Goal: Task Accomplishment & Management: Manage account settings

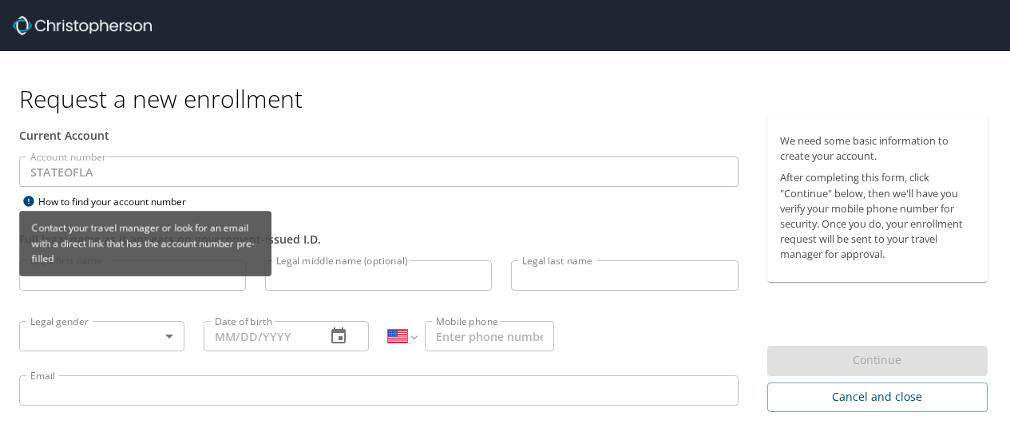
select select "US"
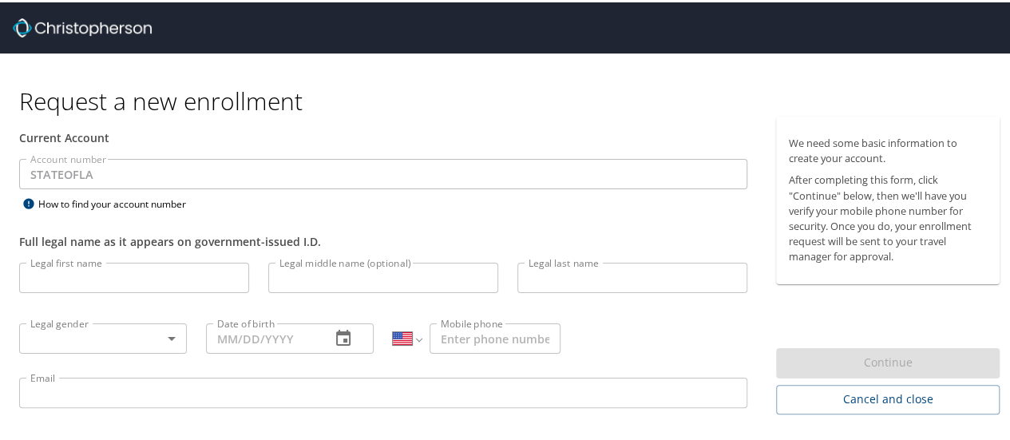
click at [177, 272] on input "Legal first name" at bounding box center [134, 275] width 230 height 30
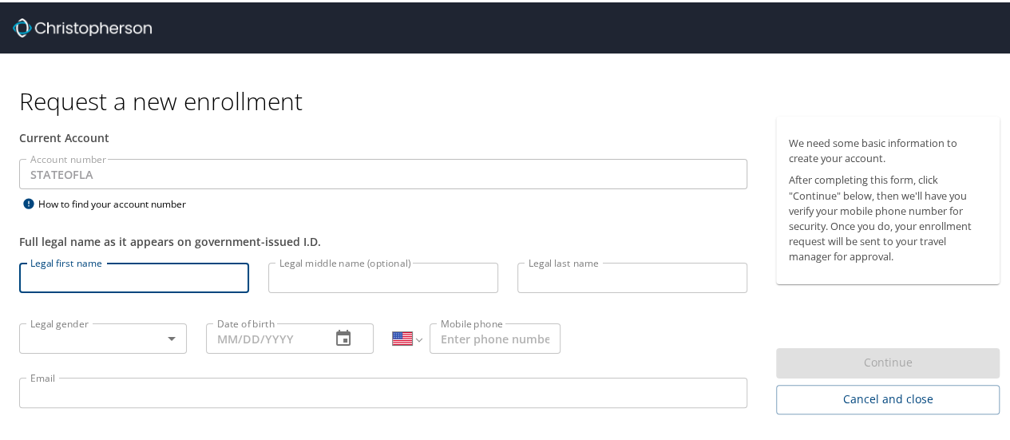
type input "[PERSON_NAME]"
type input "[PHONE_NUMBER]"
click at [172, 339] on body "Request a new enrollment Current Account Account number STATEOFLA Account numbe…" at bounding box center [511, 220] width 1022 height 440
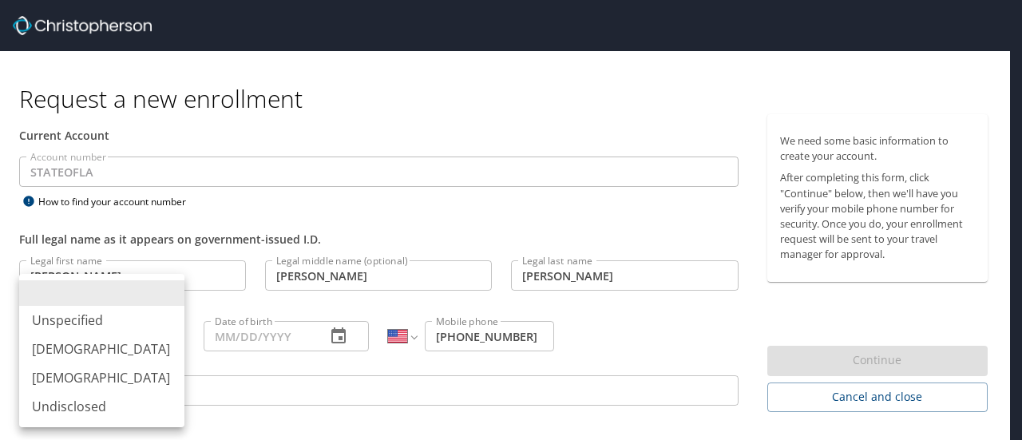
click at [130, 343] on li "[DEMOGRAPHIC_DATA]" at bounding box center [101, 349] width 165 height 29
type input "[DEMOGRAPHIC_DATA]"
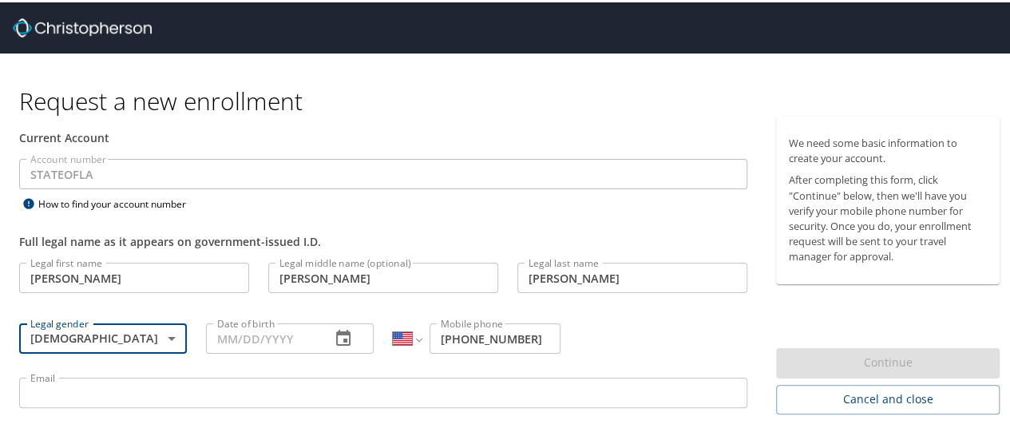
click at [240, 335] on input "Date of birth" at bounding box center [262, 336] width 112 height 30
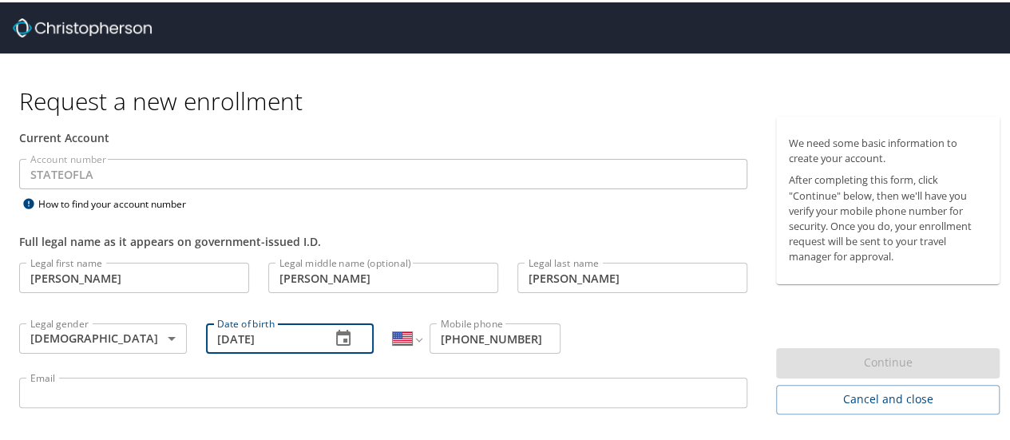
type input "04/08/1988"
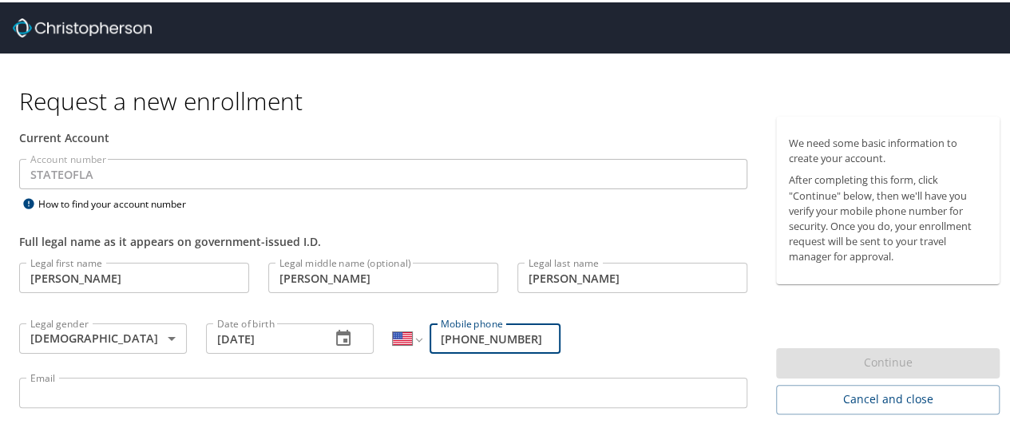
click at [536, 339] on input "(985) 324-9107" at bounding box center [495, 336] width 131 height 30
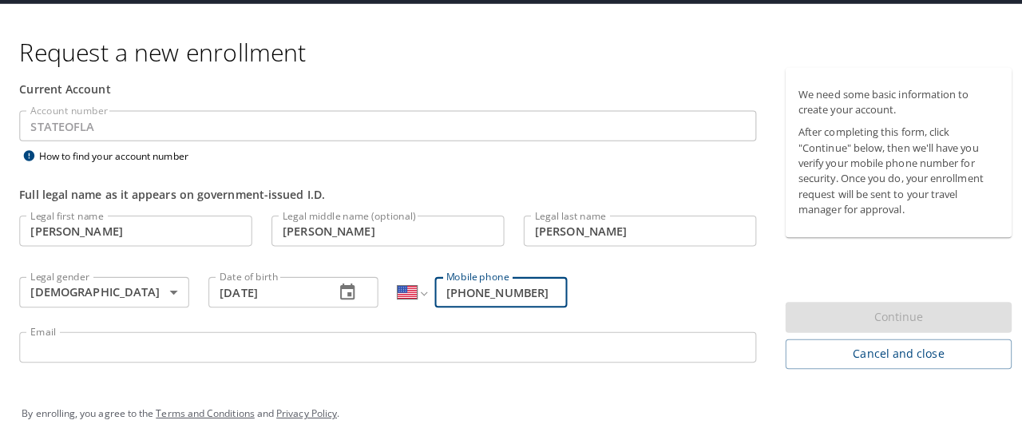
scroll to position [51, 0]
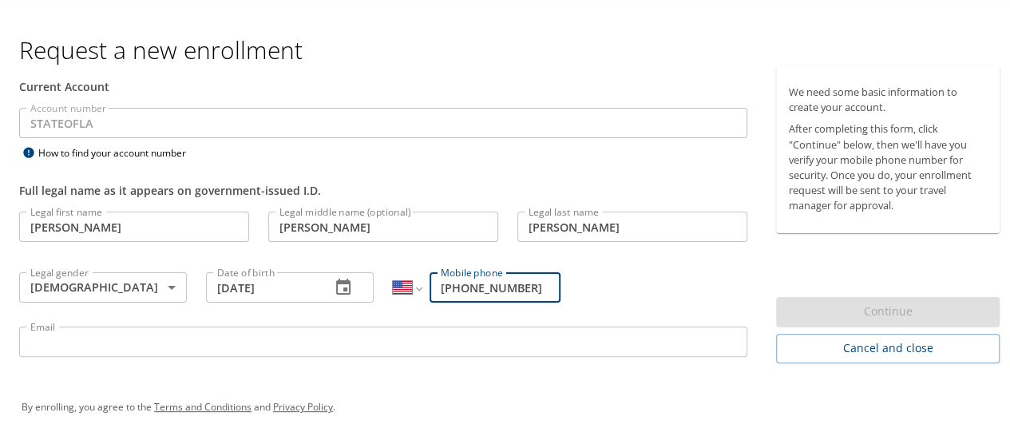
type input "(985) 860-2332"
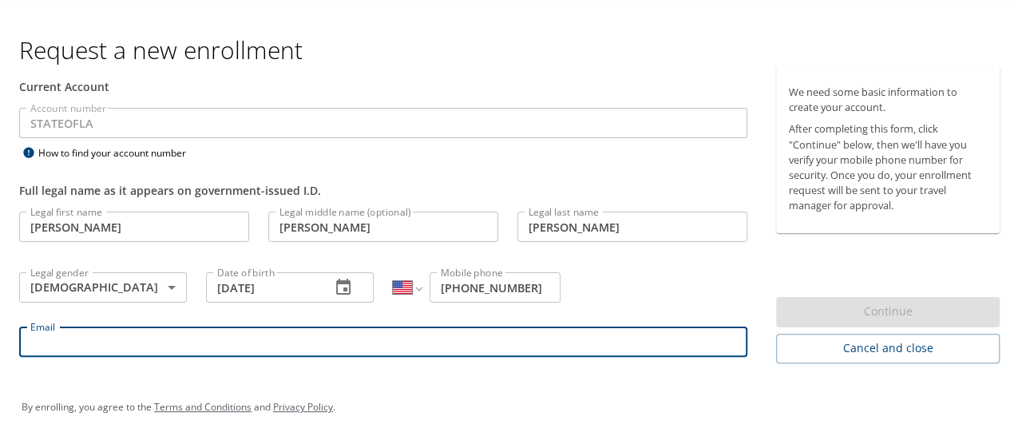
click at [406, 347] on input "Email" at bounding box center [383, 339] width 728 height 30
type input "nicolas.vera@la.gov"
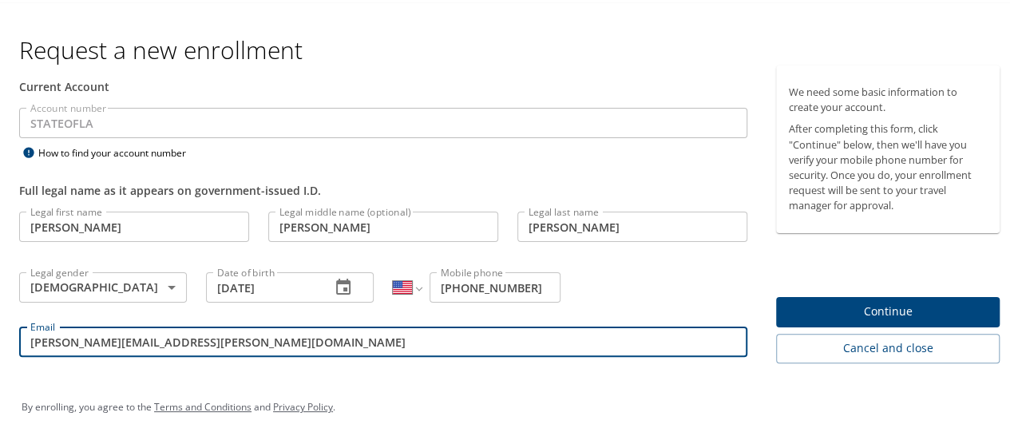
click at [801, 316] on span "Continue" at bounding box center [888, 309] width 198 height 20
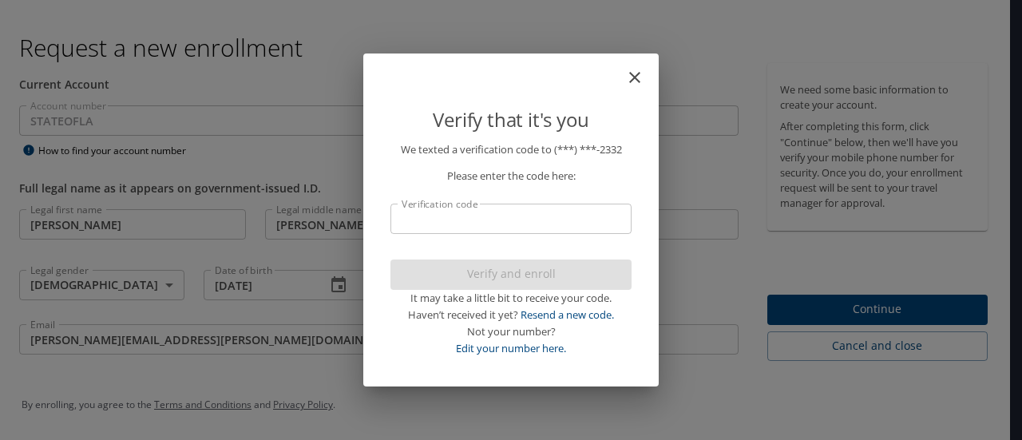
click at [552, 218] on input "Verification code" at bounding box center [511, 219] width 241 height 30
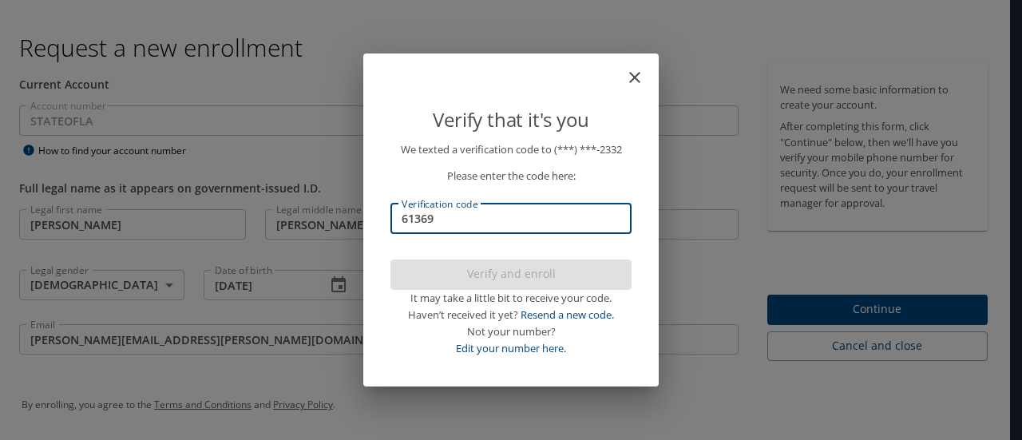
type input "613694"
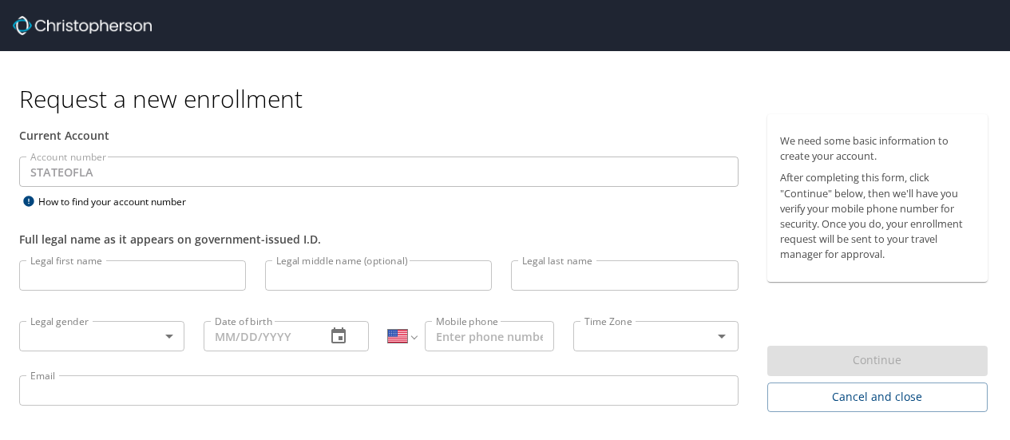
select select "US"
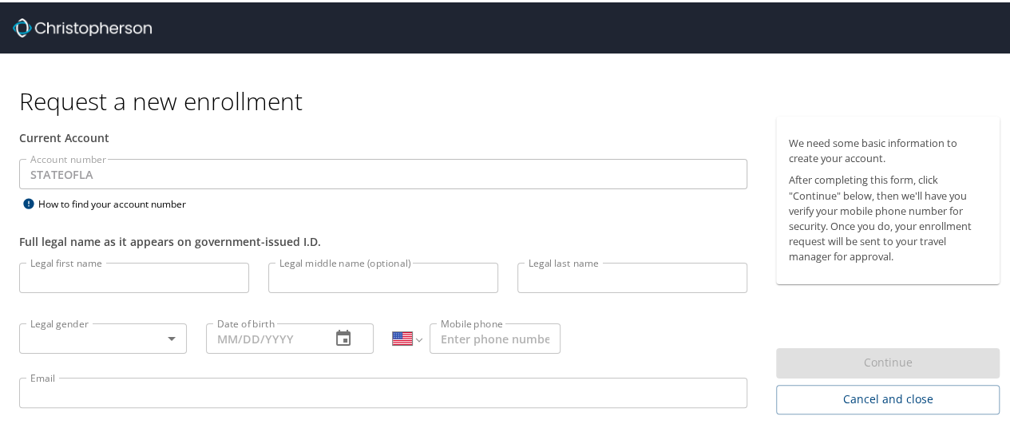
click at [64, 272] on input "Legal first name" at bounding box center [134, 275] width 230 height 30
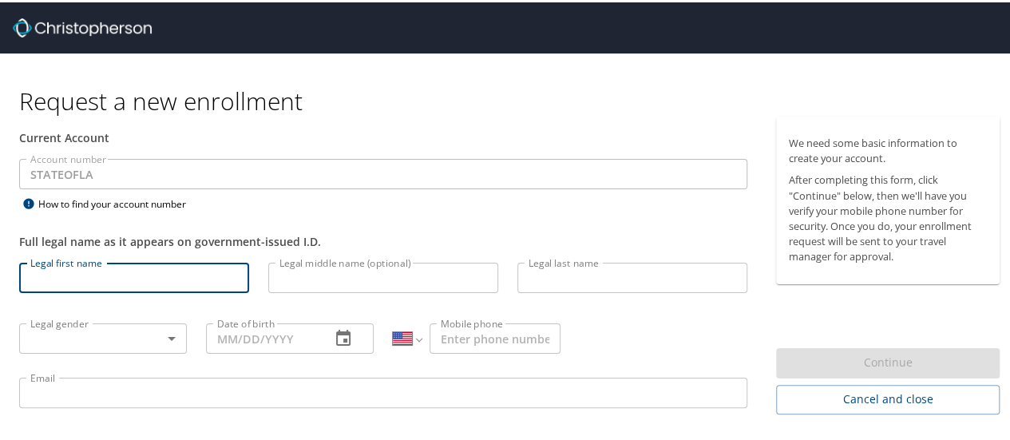
type input "Nicolas"
type input "Antonio"
type input "Vera"
click at [527, 339] on input "[PHONE_NUMBER]" at bounding box center [495, 336] width 131 height 30
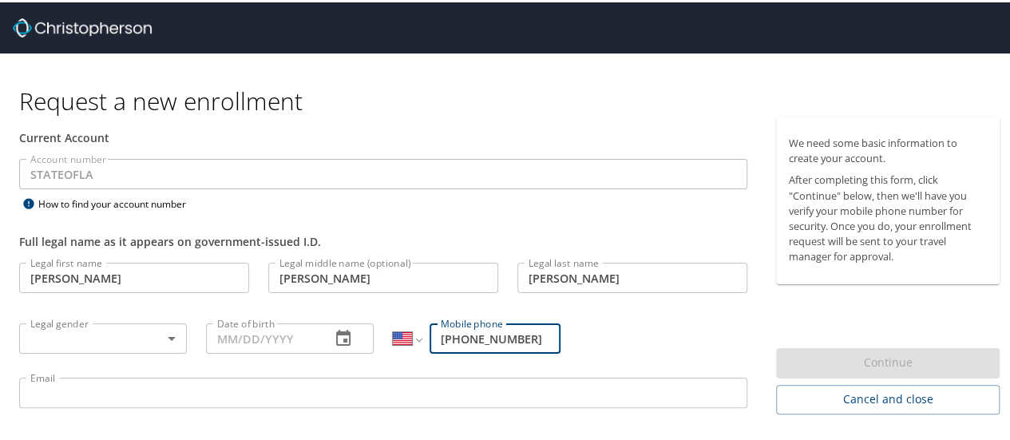
type input "[PHONE_NUMBER]"
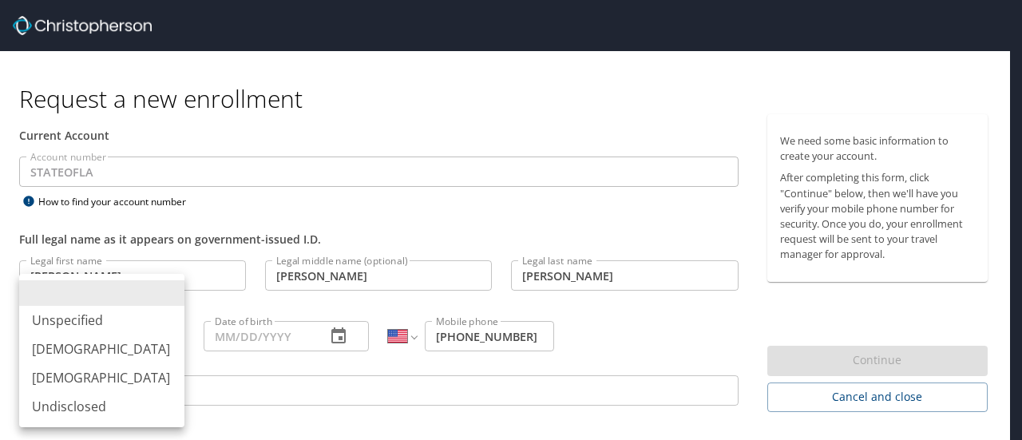
click at [137, 340] on body "Request a new enrollment Current Account Account number STATEOFLA Account numbe…" at bounding box center [511, 220] width 1022 height 440
click at [125, 347] on li "[DEMOGRAPHIC_DATA]" at bounding box center [101, 349] width 165 height 29
type input "Male"
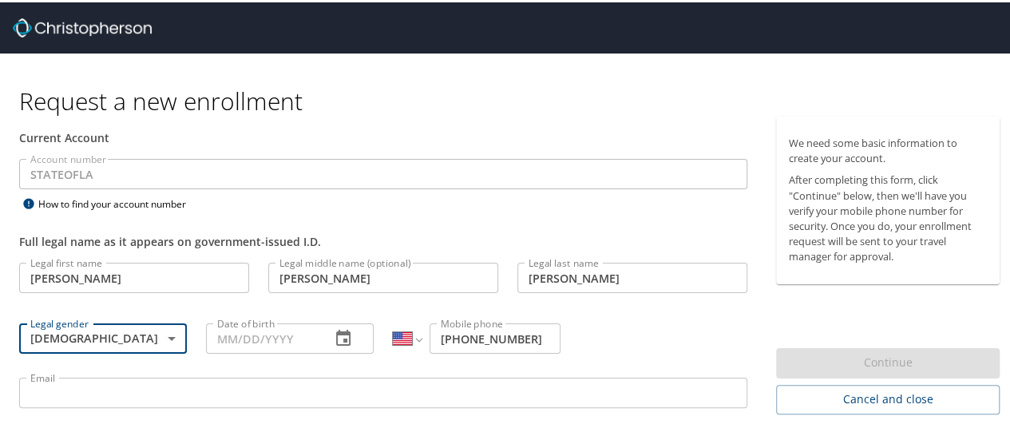
click at [228, 335] on input "Date of birth" at bounding box center [262, 336] width 112 height 30
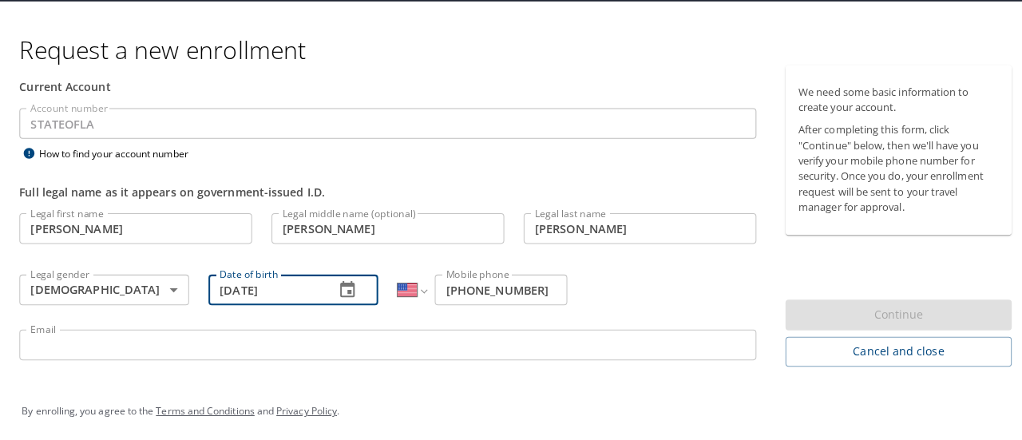
scroll to position [51, 0]
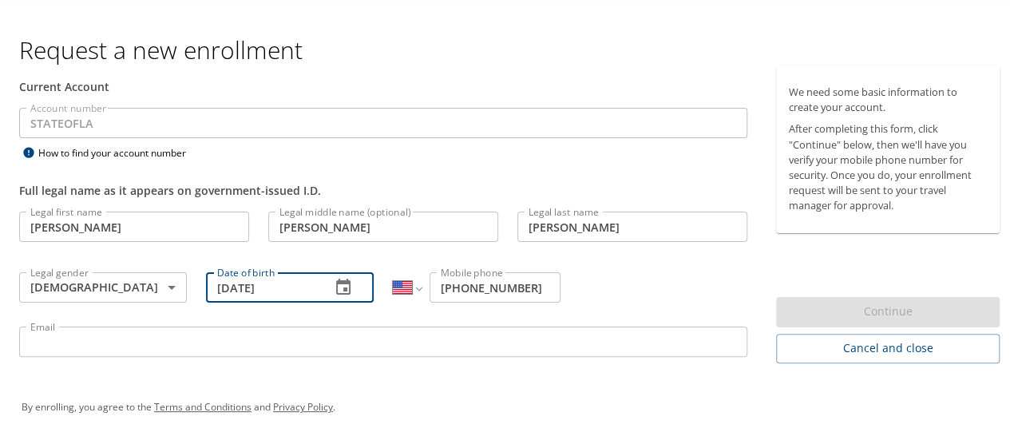
type input "04/08/1988"
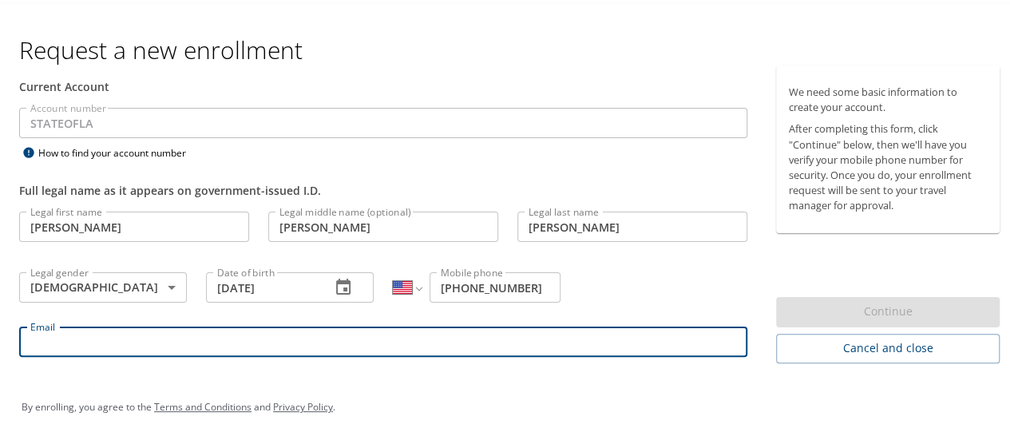
click at [220, 341] on input "Email" at bounding box center [383, 339] width 728 height 30
type input "nicolas.vera@la.gov"
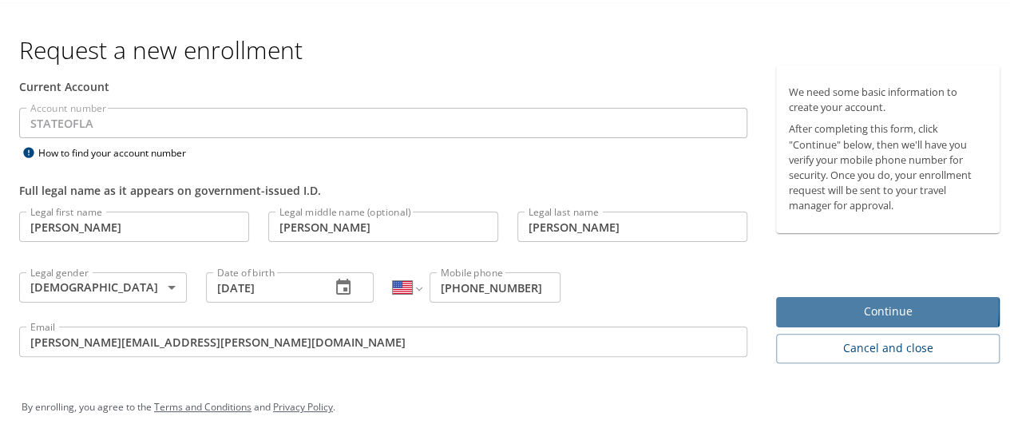
click at [802, 305] on span "Continue" at bounding box center [888, 309] width 198 height 20
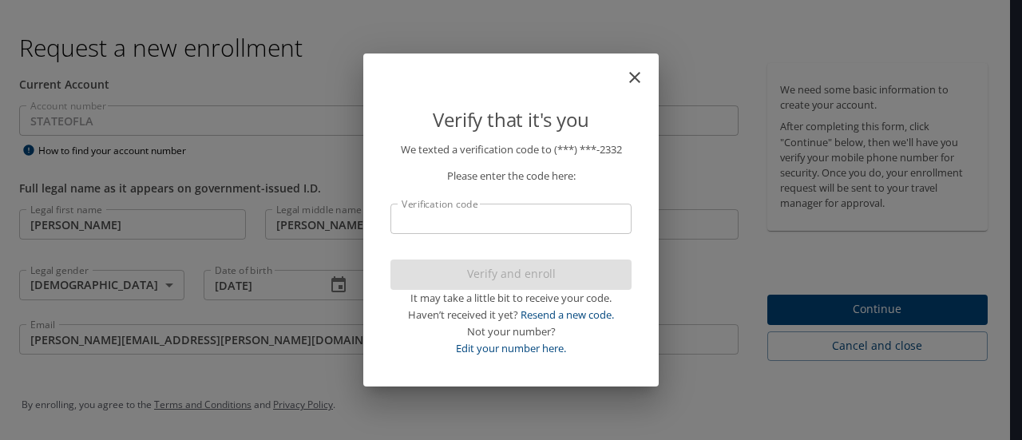
click at [610, 227] on input "Verification code" at bounding box center [511, 219] width 241 height 30
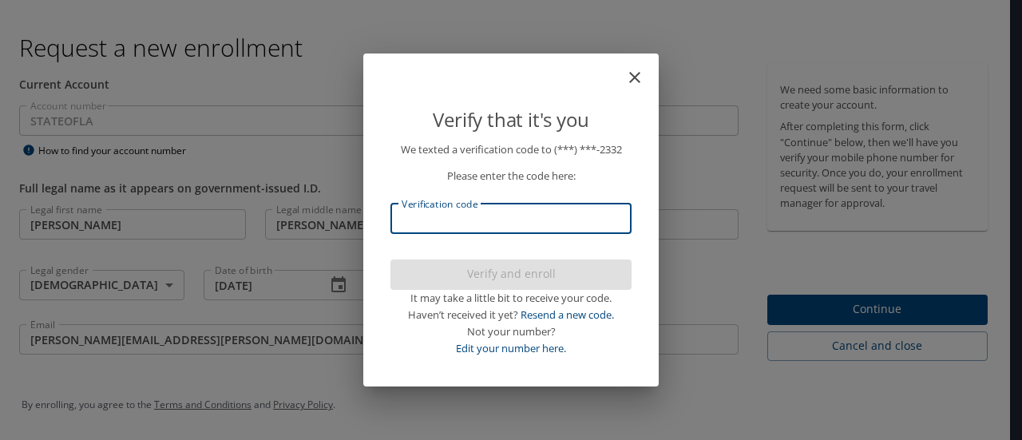
type input "1"
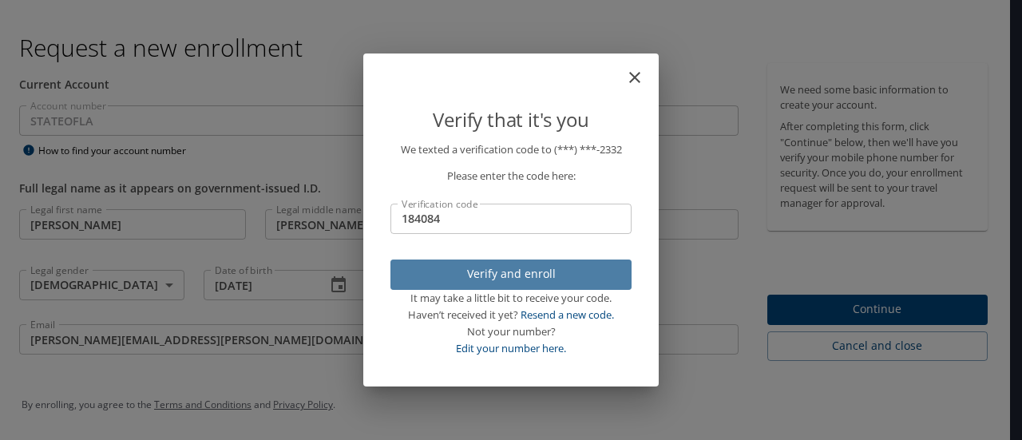
click at [530, 274] on span "Verify and enroll" at bounding box center [511, 274] width 216 height 20
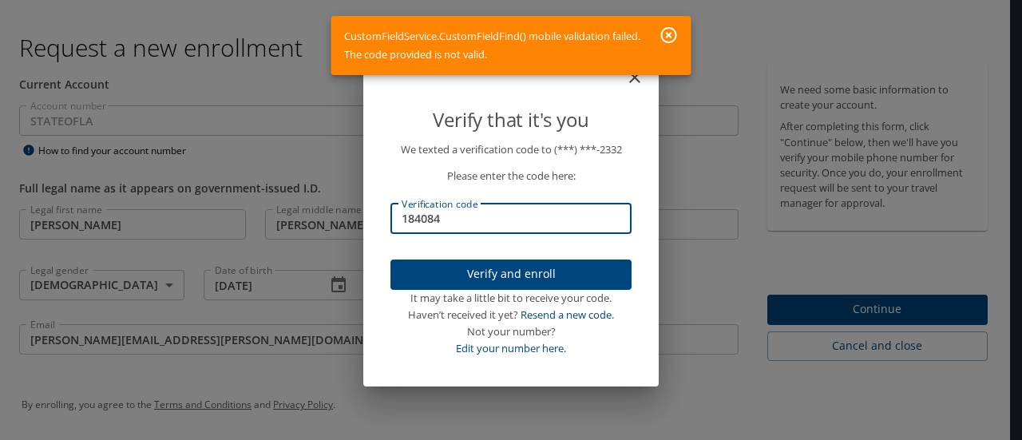
click at [434, 220] on input "184084" at bounding box center [511, 219] width 241 height 30
type input "184054"
click at [457, 268] on span "Verify and enroll" at bounding box center [511, 274] width 216 height 20
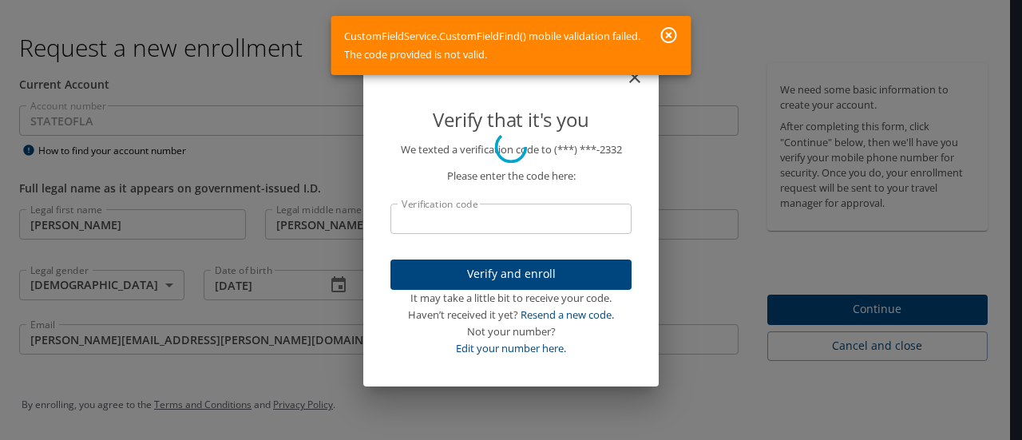
click at [669, 41] on icon "button" at bounding box center [669, 35] width 19 height 19
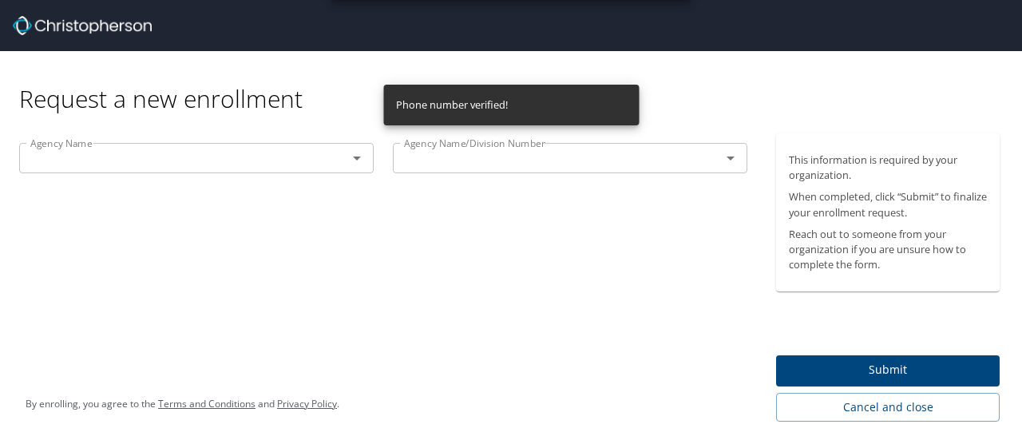
scroll to position [0, 0]
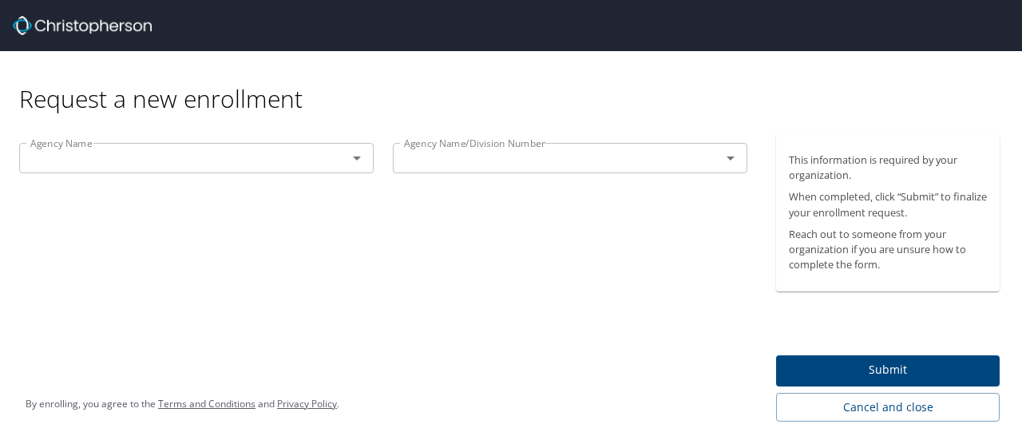
click at [355, 161] on icon "Open" at bounding box center [356, 158] width 19 height 19
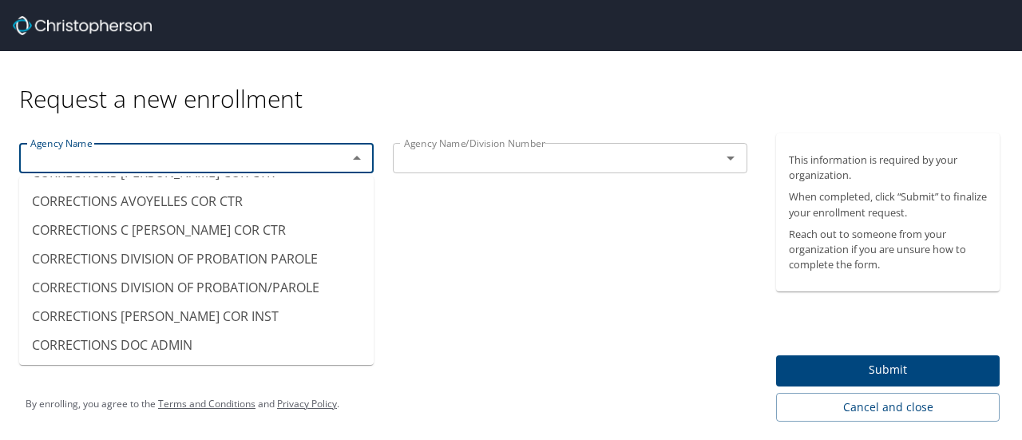
scroll to position [1637, 0]
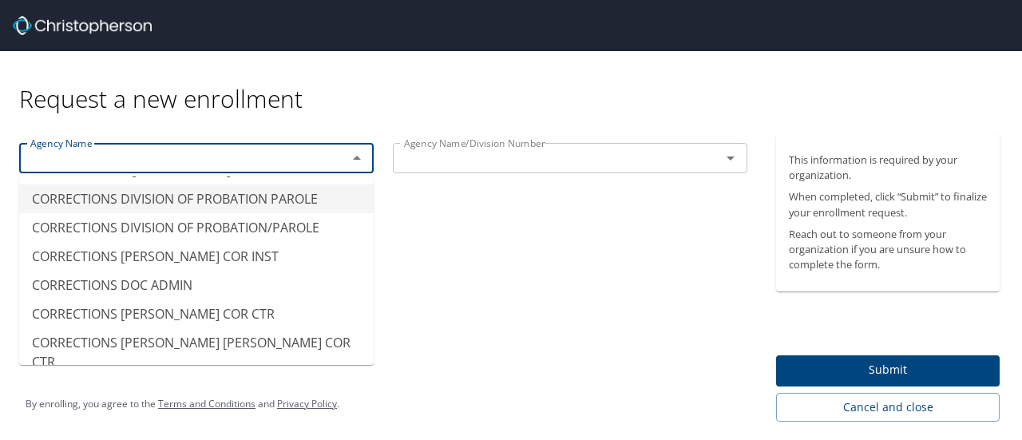
click at [287, 208] on li "CORRECTIONS DIVISION OF PROBATION PAROLE" at bounding box center [196, 198] width 355 height 29
type input "CORRECTIONS DIVISION OF PROBATION PAROLE"
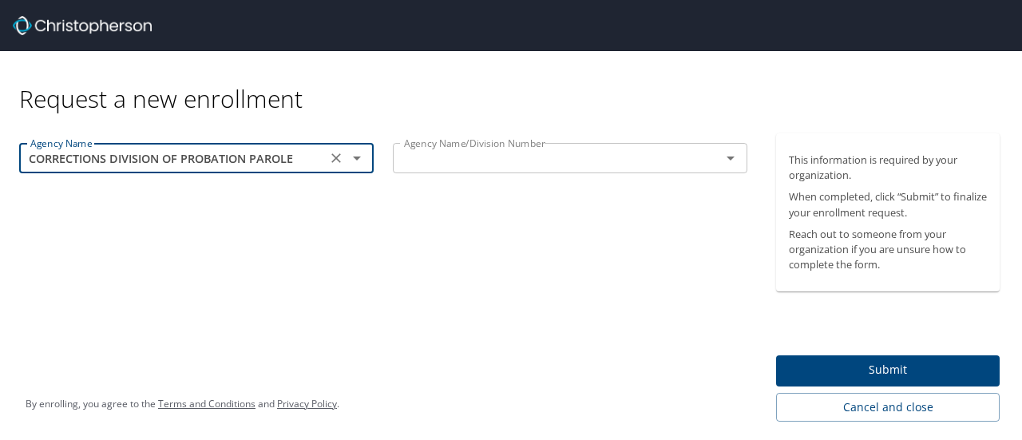
click at [492, 167] on input "text" at bounding box center [547, 158] width 298 height 21
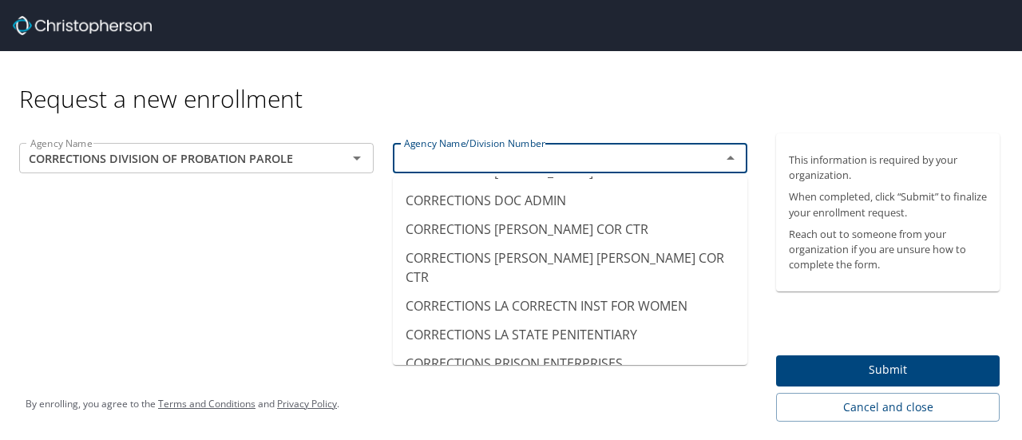
scroll to position [1575, 0]
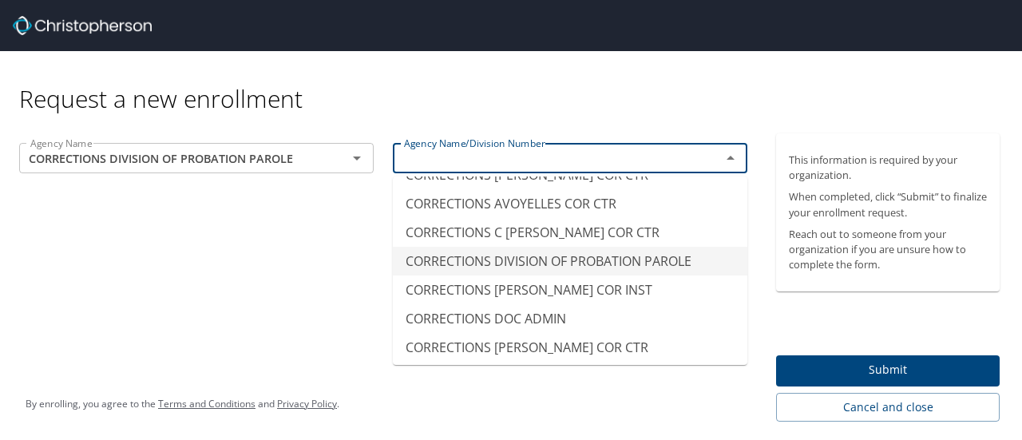
click at [650, 263] on li "CORRECTIONS DIVISION OF PROBATION PAROLE" at bounding box center [570, 261] width 355 height 29
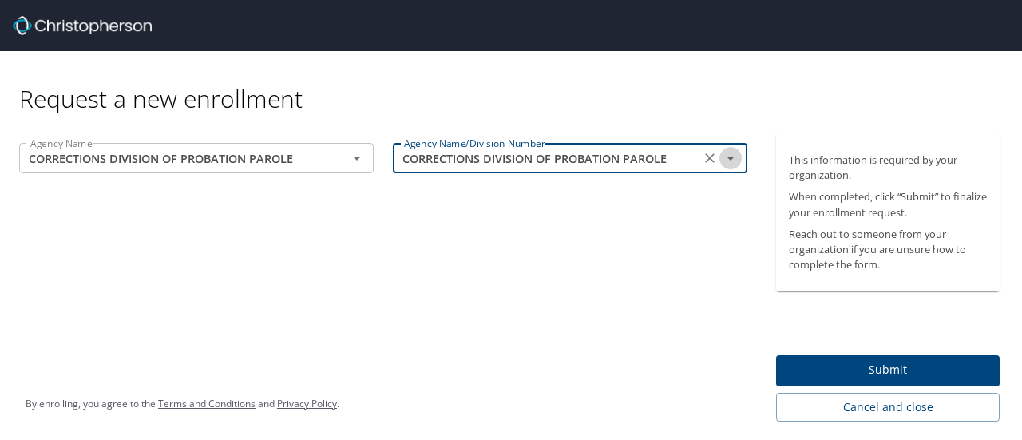
click at [729, 165] on icon "Open" at bounding box center [730, 158] width 19 height 19
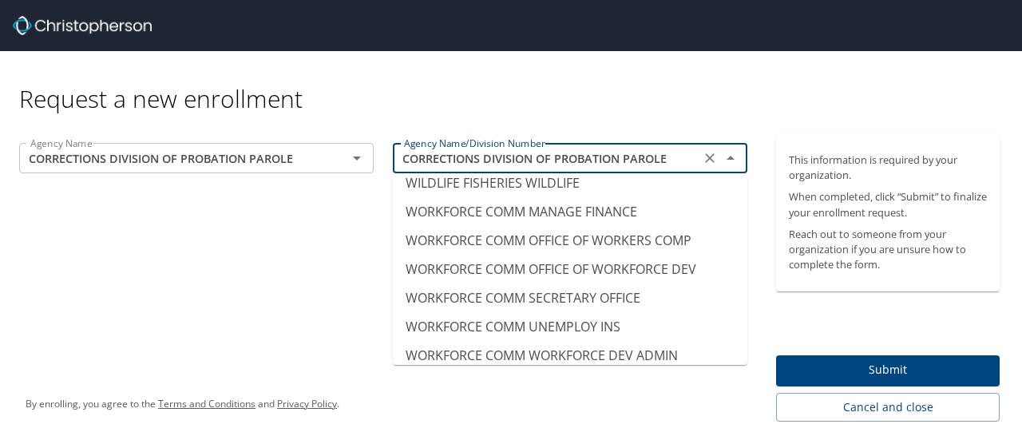
scroll to position [16402, 0]
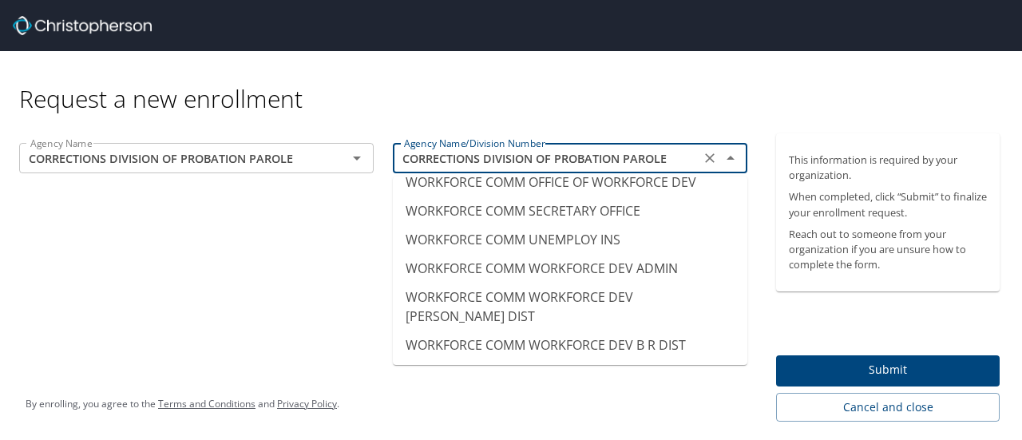
click at [637, 405] on div "Agency Name CORRECTIONS DIVISION OF PROBATION PAROLE Agency Name Agency Name/Di…" at bounding box center [383, 277] width 767 height 288
type input "WORKFORCE COMM WORKFORCE INVEST COUNCIL"
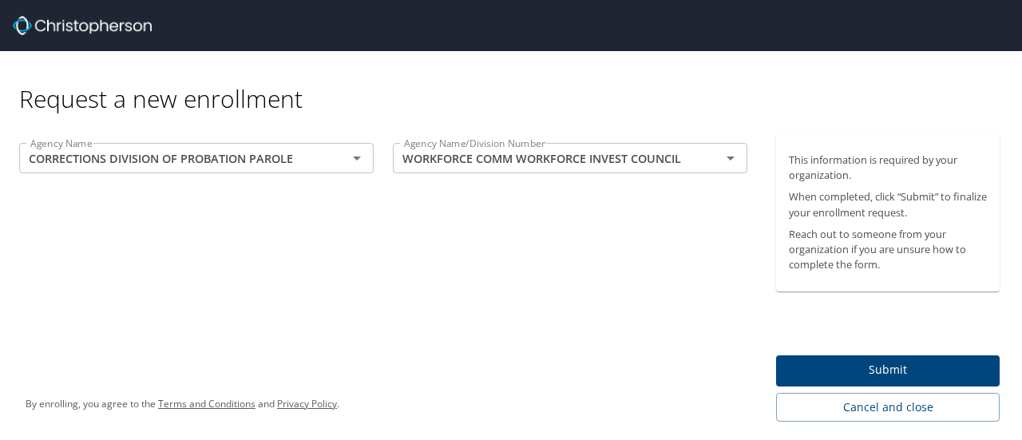
click at [860, 368] on span "Submit" at bounding box center [888, 370] width 198 height 20
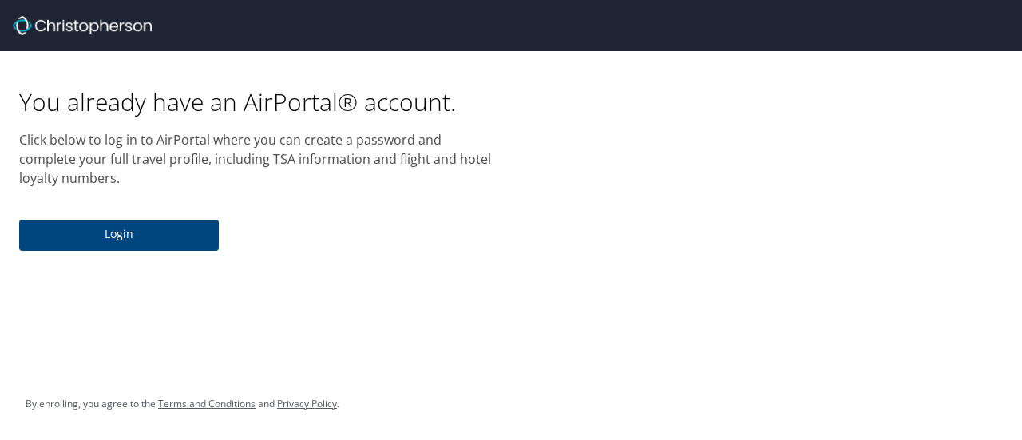
click at [117, 234] on span "Login" at bounding box center [119, 234] width 174 height 20
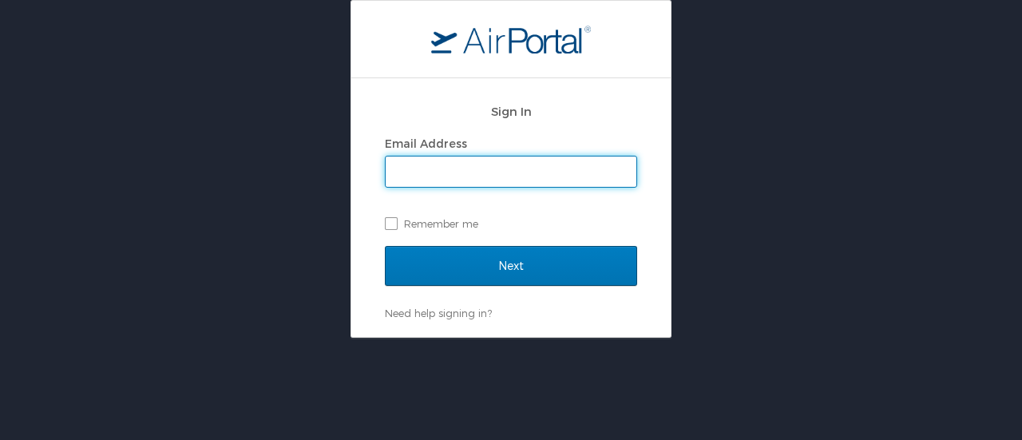
click at [438, 167] on input "Email Address" at bounding box center [511, 172] width 251 height 30
type input "[PERSON_NAME][EMAIL_ADDRESS][PERSON_NAME][DOMAIN_NAME]"
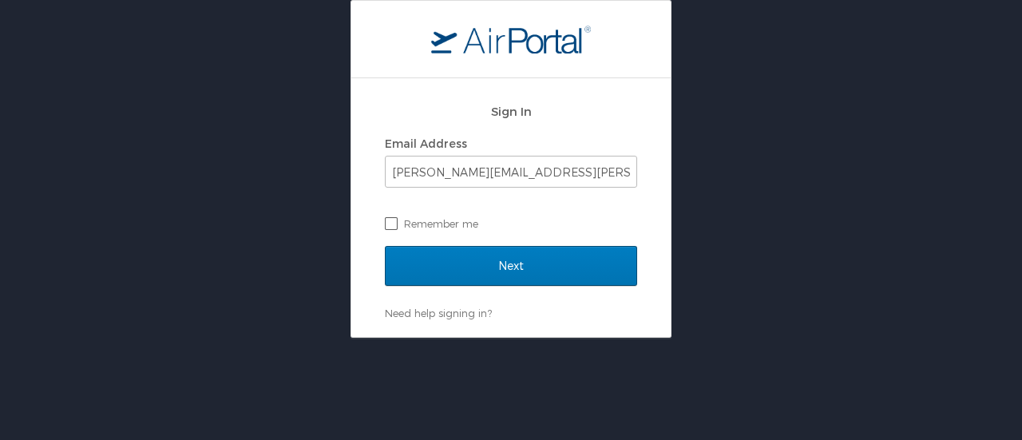
click at [391, 226] on label "Remember me" at bounding box center [511, 224] width 252 height 24
click at [391, 226] on input "Remember me" at bounding box center [390, 222] width 10 height 10
checkbox input "true"
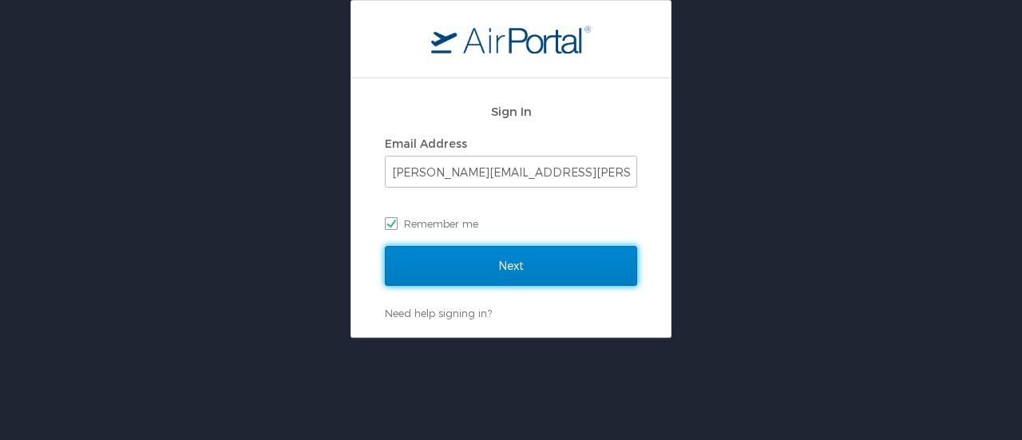
click at [464, 252] on input "Next" at bounding box center [511, 266] width 252 height 40
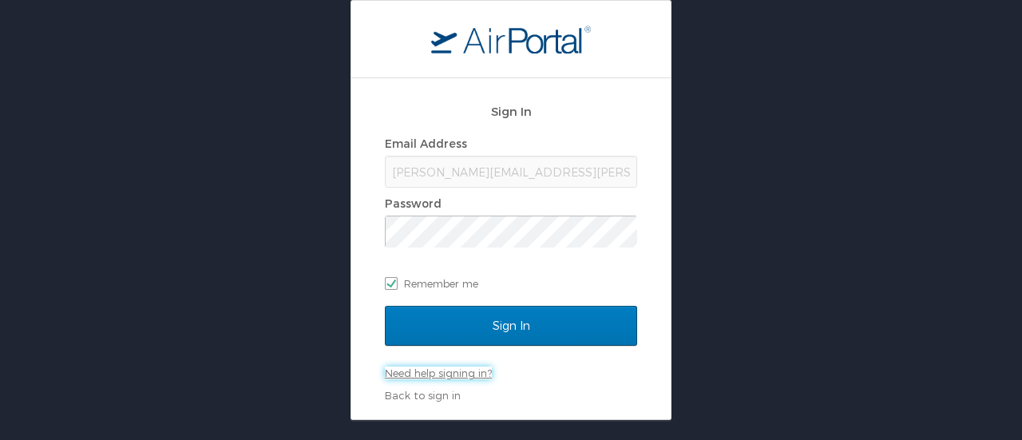
click at [483, 371] on link "Need help signing in?" at bounding box center [438, 373] width 107 height 13
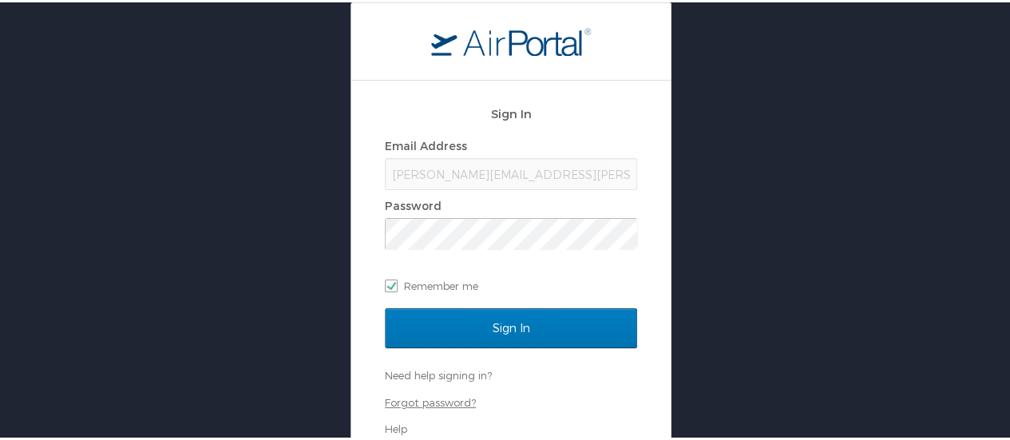
click at [439, 402] on link "Forgot password?" at bounding box center [430, 400] width 91 height 13
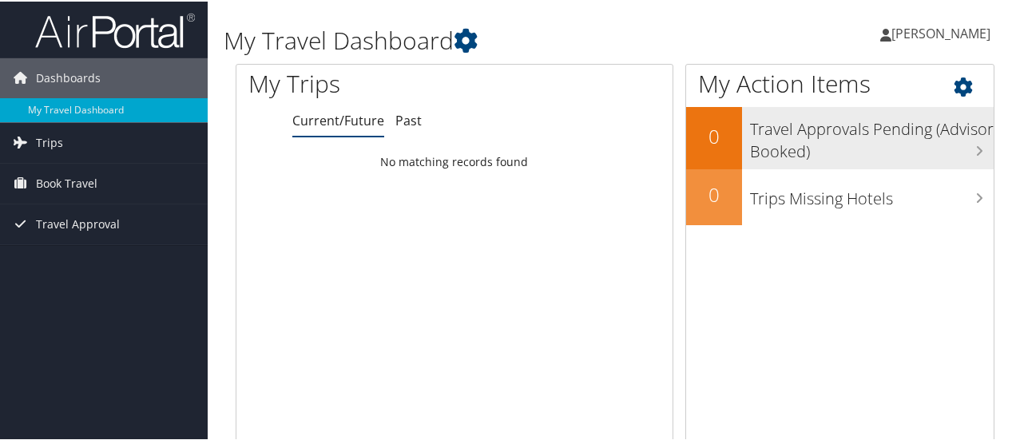
click at [960, 150] on h3 "Travel Approvals Pending (Advisor Booked)" at bounding box center [872, 135] width 244 height 53
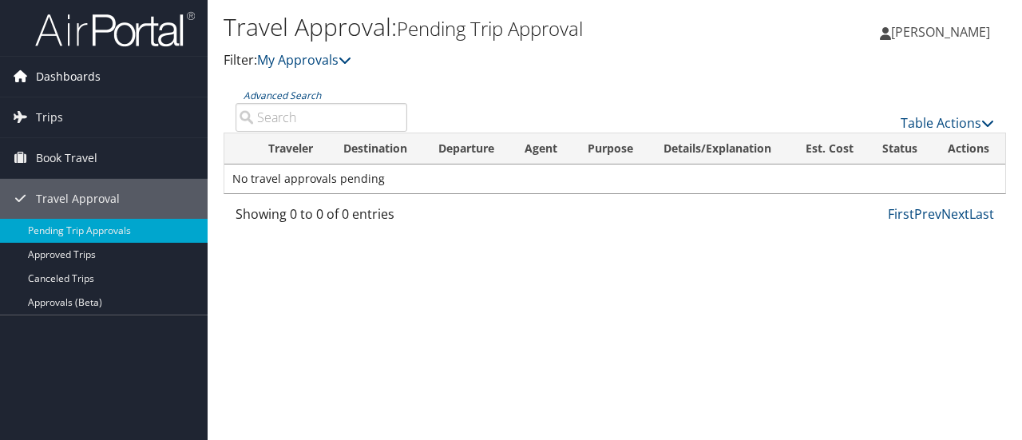
click at [116, 80] on link "Dashboards" at bounding box center [104, 77] width 208 height 40
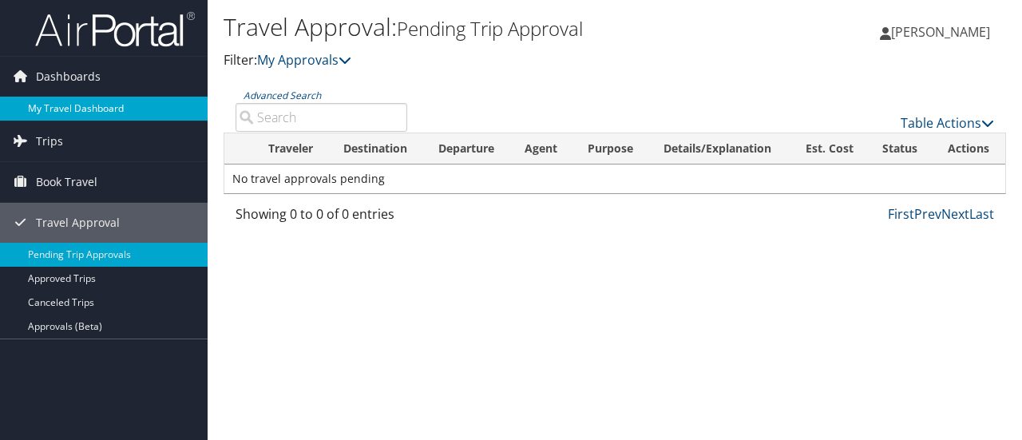
click at [102, 104] on link "My Travel Dashboard" at bounding box center [104, 109] width 208 height 24
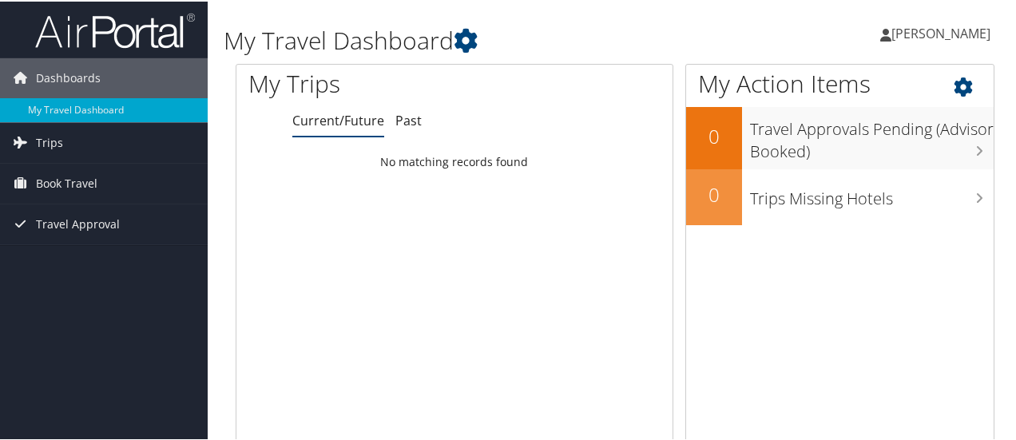
click at [963, 87] on icon at bounding box center [977, 81] width 47 height 27
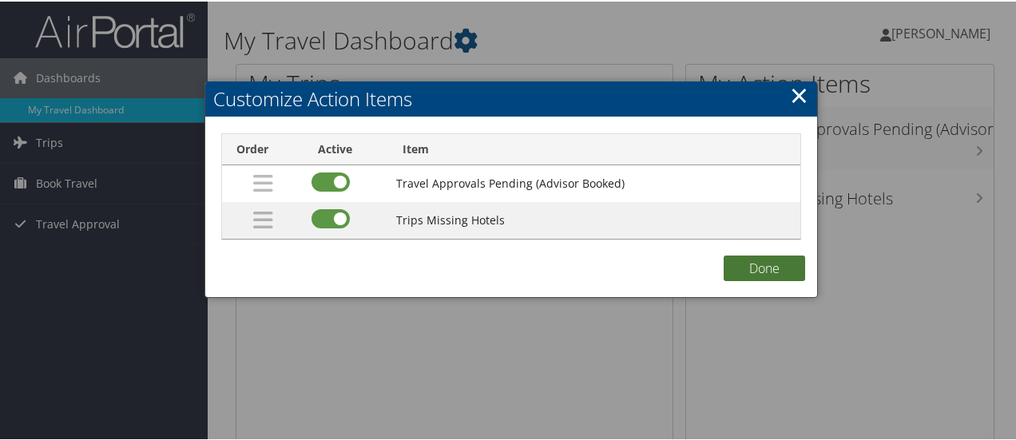
click at [755, 261] on button "Done" at bounding box center [764, 267] width 81 height 26
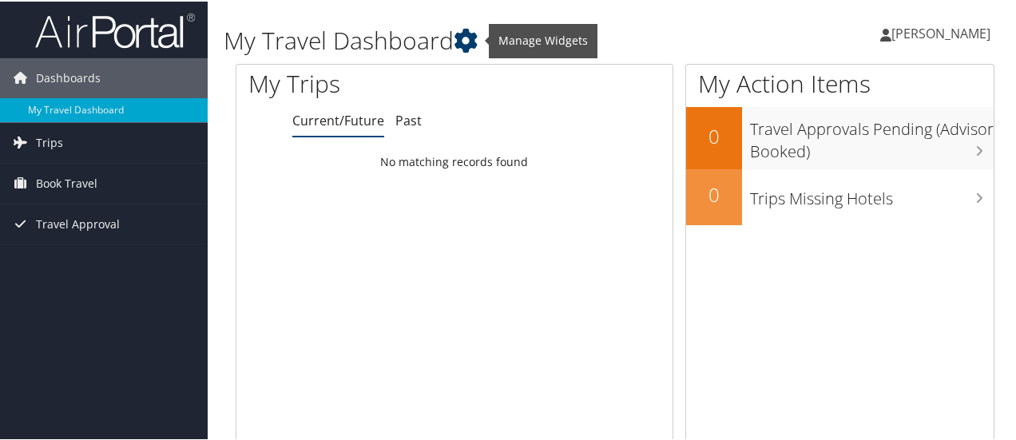
click at [466, 34] on icon at bounding box center [466, 39] width 24 height 24
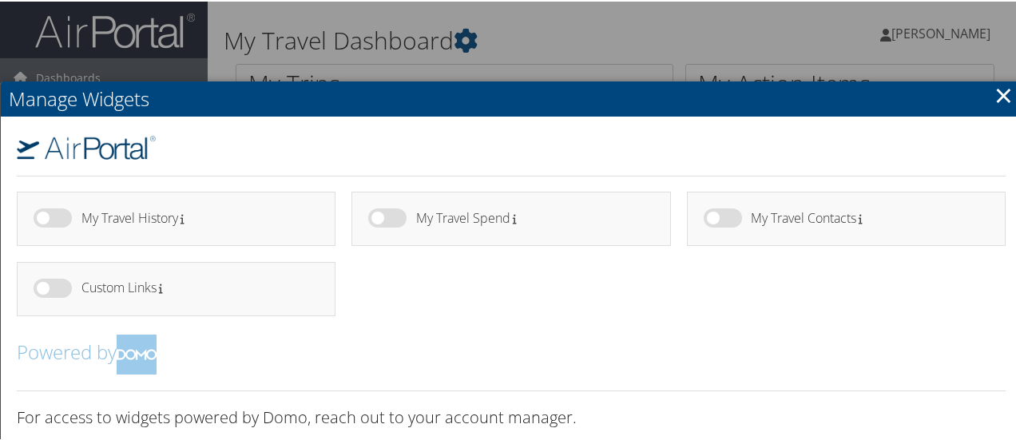
click at [42, 216] on label at bounding box center [53, 216] width 38 height 19
click at [42, 216] on input "checkbox" at bounding box center [47, 219] width 10 height 10
checkbox input "true"
click at [370, 222] on label at bounding box center [387, 216] width 38 height 19
click at [376, 222] on input "checkbox" at bounding box center [381, 219] width 10 height 10
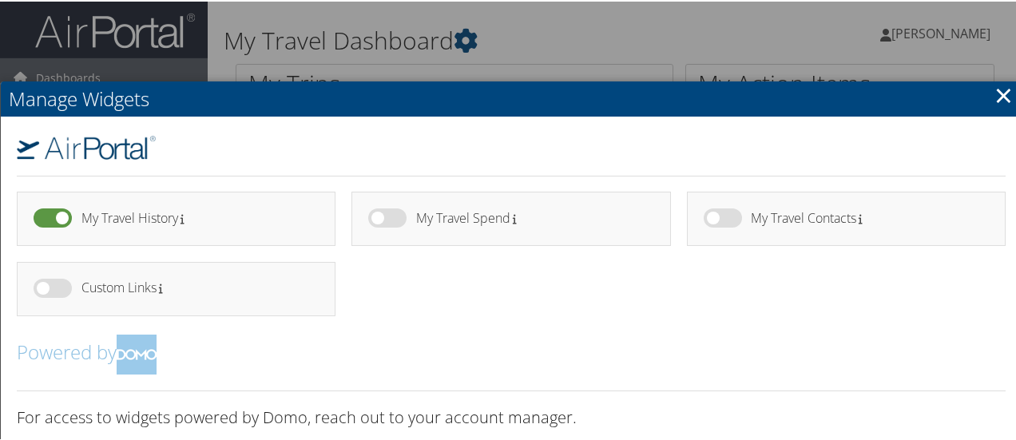
checkbox input "true"
click at [717, 224] on label at bounding box center [723, 216] width 38 height 19
click at [717, 224] on input "checkbox" at bounding box center [717, 219] width 10 height 10
checkbox input "true"
click at [284, 293] on div "Custom Links" at bounding box center [200, 289] width 238 height 24
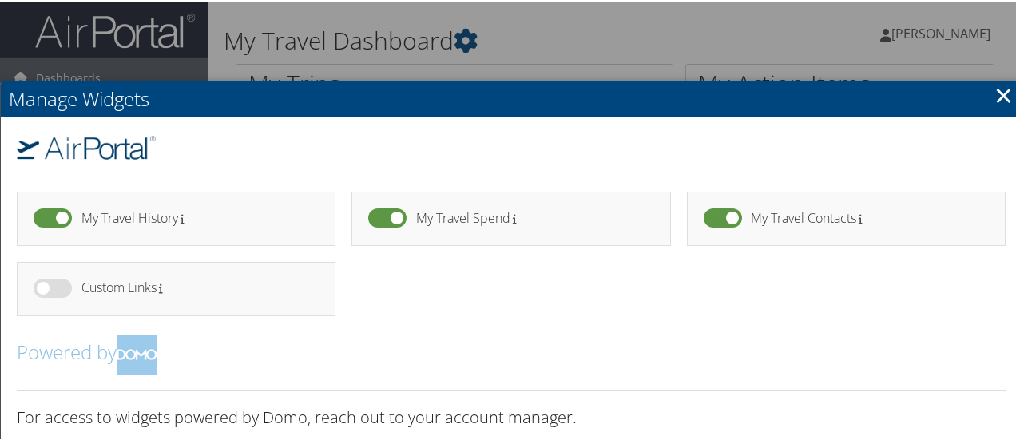
click at [49, 282] on label at bounding box center [53, 286] width 38 height 19
click at [49, 284] on input "checkbox" at bounding box center [47, 289] width 10 height 10
checkbox input "true"
click at [999, 87] on link "×" at bounding box center [1003, 93] width 18 height 32
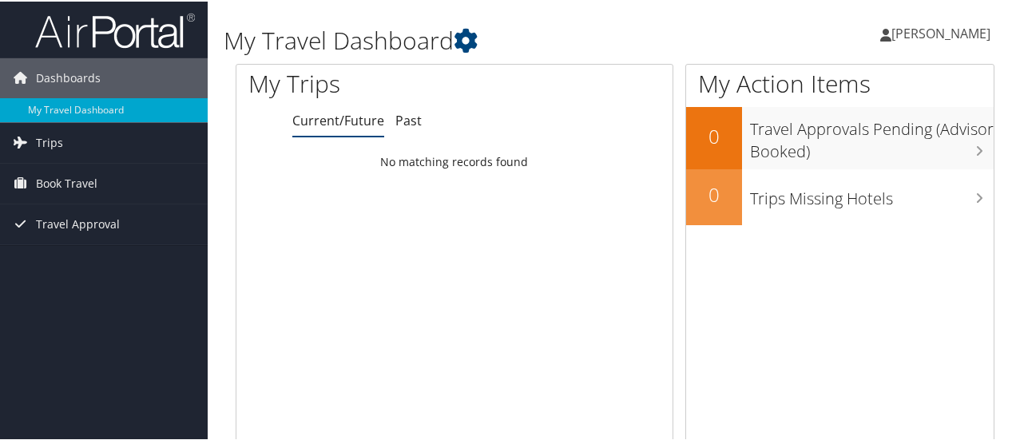
click at [939, 34] on span "Nicolas Vera" at bounding box center [940, 32] width 99 height 18
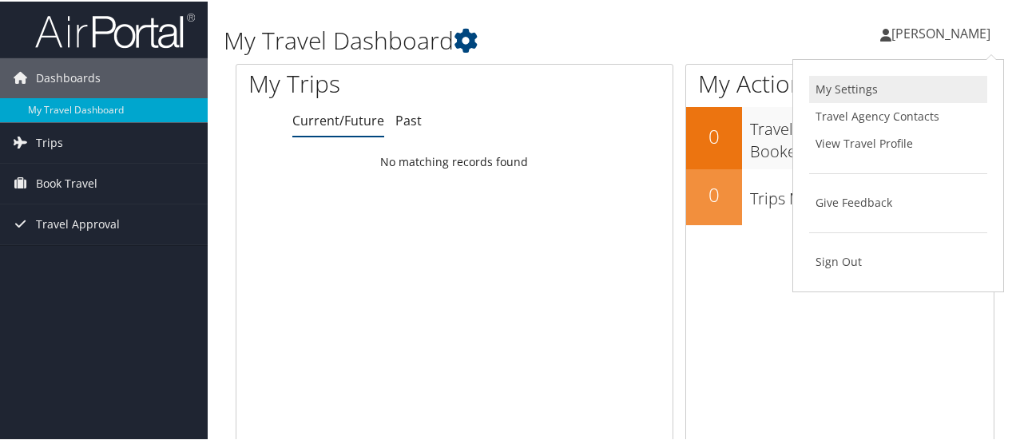
click at [858, 87] on link "My Settings" at bounding box center [898, 87] width 178 height 27
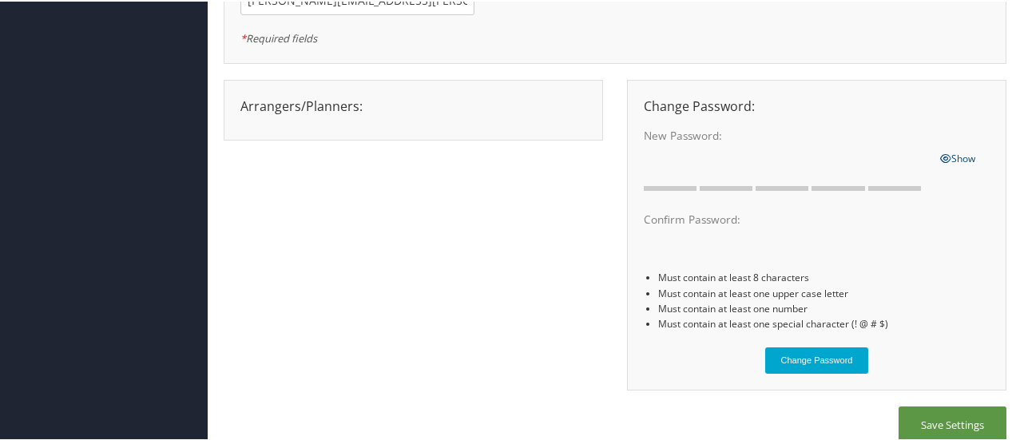
scroll to position [259, 0]
click at [333, 97] on div "Arrangers/Planners: Edit Arrangers & Planners Alicia Reynolds AMANDA DESHOTEL A…" at bounding box center [413, 102] width 370 height 19
click at [372, 105] on div "Arrangers/Planners: Edit Arrangers & Planners Alicia Reynolds AMANDA DESHOTEL A…" at bounding box center [413, 102] width 370 height 19
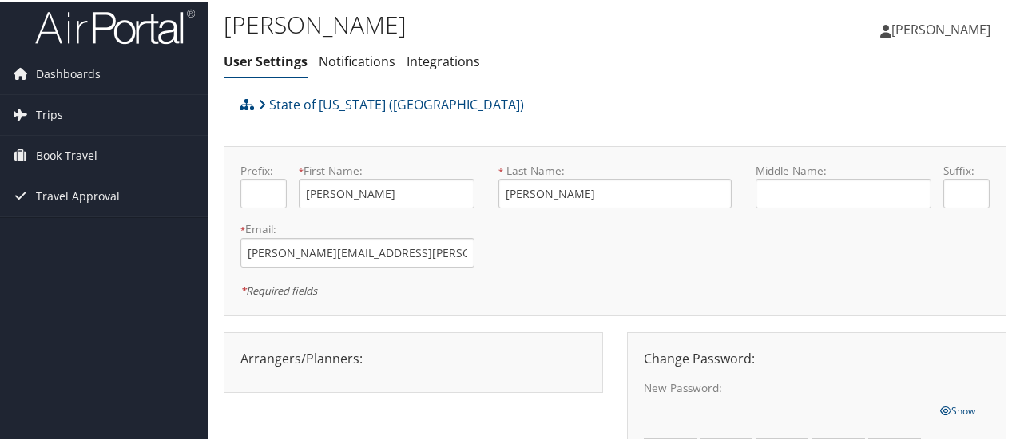
scroll to position [1, 0]
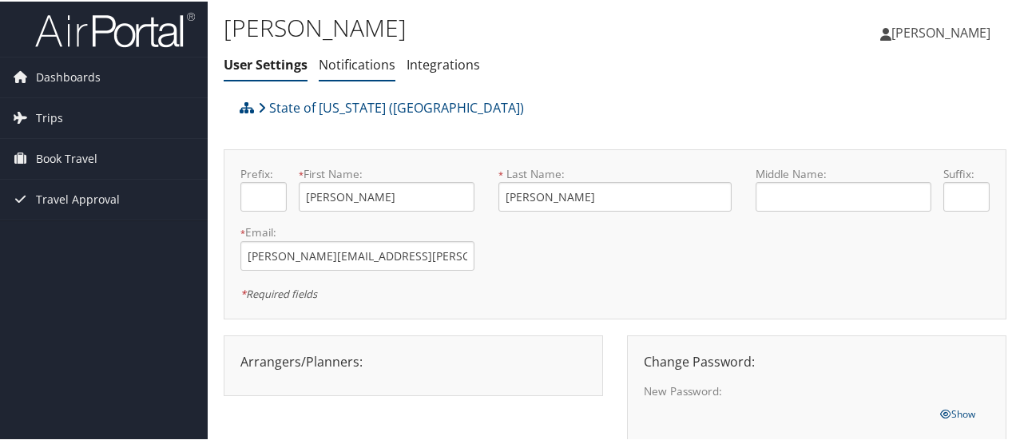
click at [344, 62] on link "Notifications" at bounding box center [357, 63] width 77 height 18
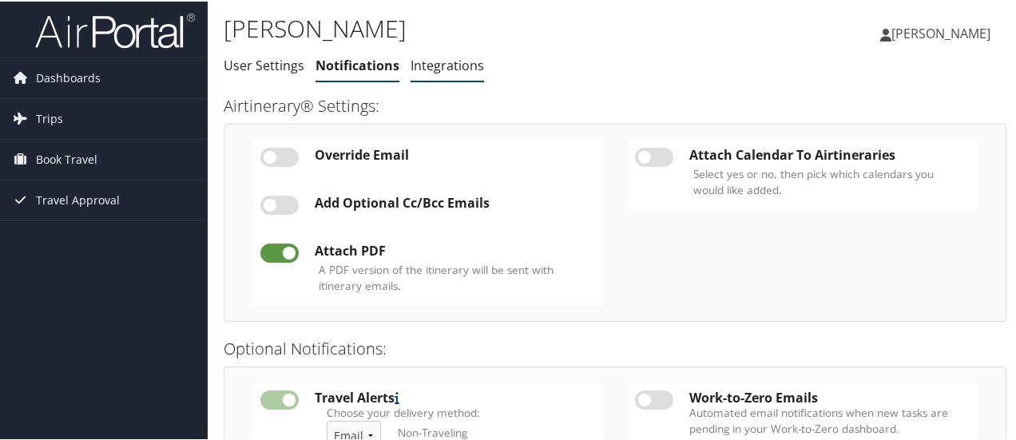
click at [450, 72] on link "Integrations" at bounding box center [446, 64] width 73 height 18
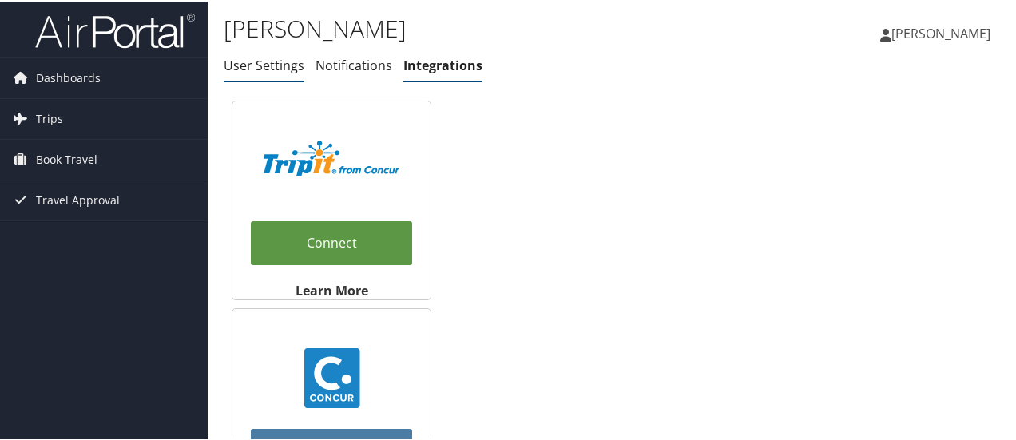
click at [273, 60] on link "User Settings" at bounding box center [264, 64] width 81 height 18
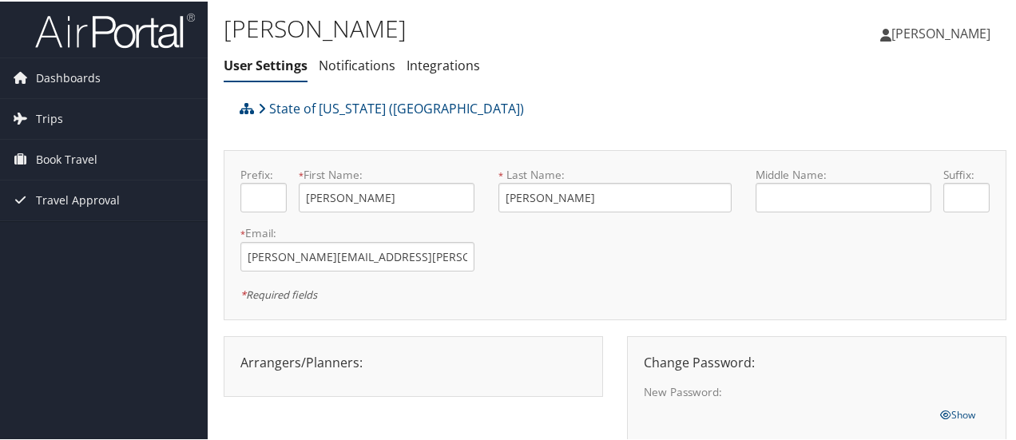
click at [510, 33] on h1 "[PERSON_NAME]" at bounding box center [484, 27] width 521 height 34
drag, startPoint x: 1021, startPoint y: 26, endPoint x: 847, endPoint y: 44, distance: 175.1
click at [847, 44] on div "Nicolas Vera Nicolas Vera My Settings Travel Agency Contacts View Travel Profil…" at bounding box center [851, 38] width 341 height 61
click at [334, 103] on link "State of Louisiana (SOLA)" at bounding box center [391, 107] width 266 height 32
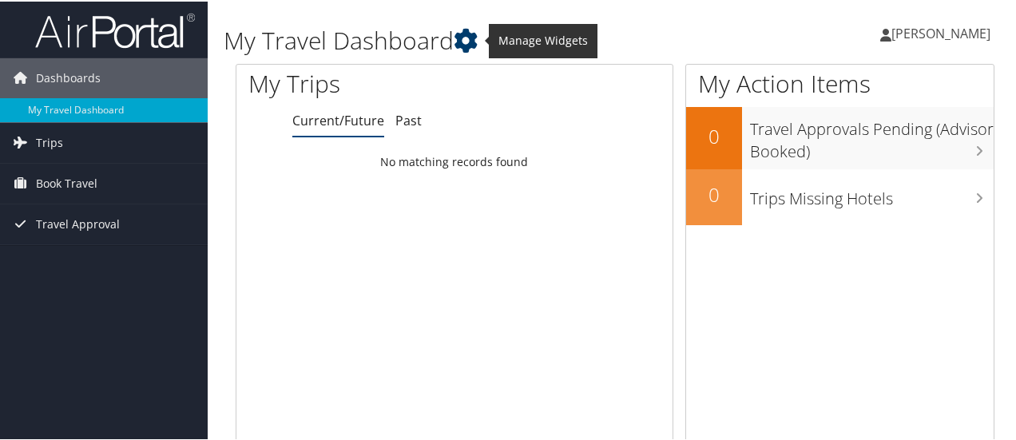
click at [470, 38] on icon at bounding box center [466, 39] width 24 height 24
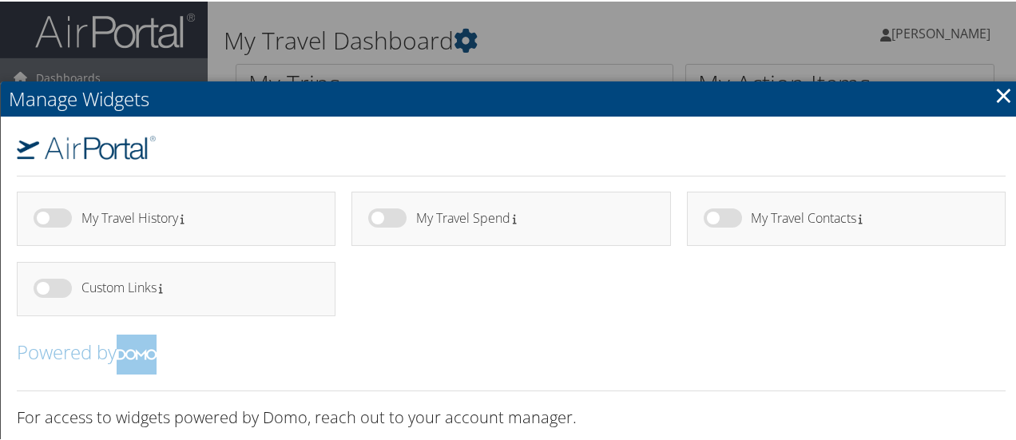
click at [1000, 101] on link "×" at bounding box center [1003, 93] width 18 height 32
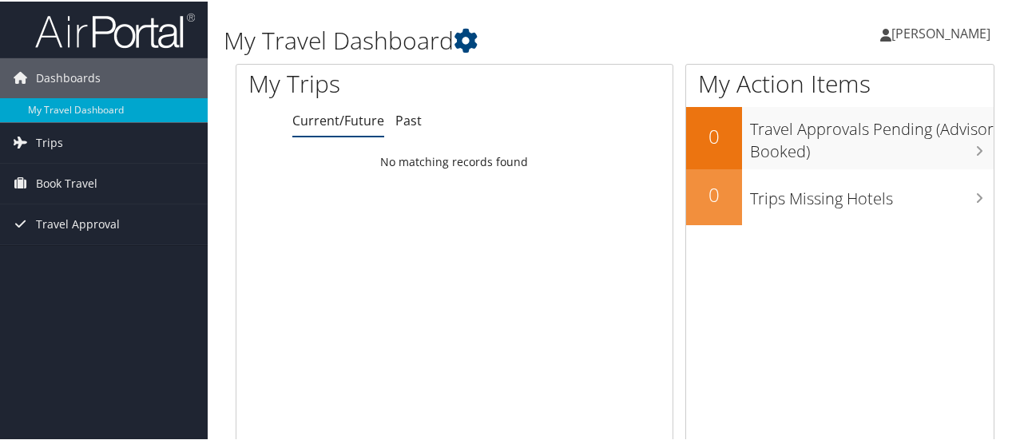
click at [967, 26] on span "[PERSON_NAME]" at bounding box center [940, 32] width 99 height 18
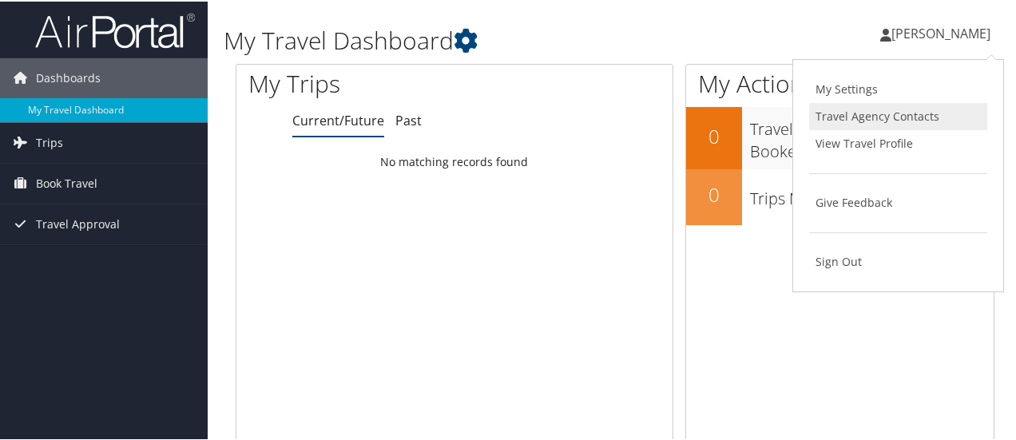
click at [891, 121] on link "Travel Agency Contacts" at bounding box center [898, 114] width 178 height 27
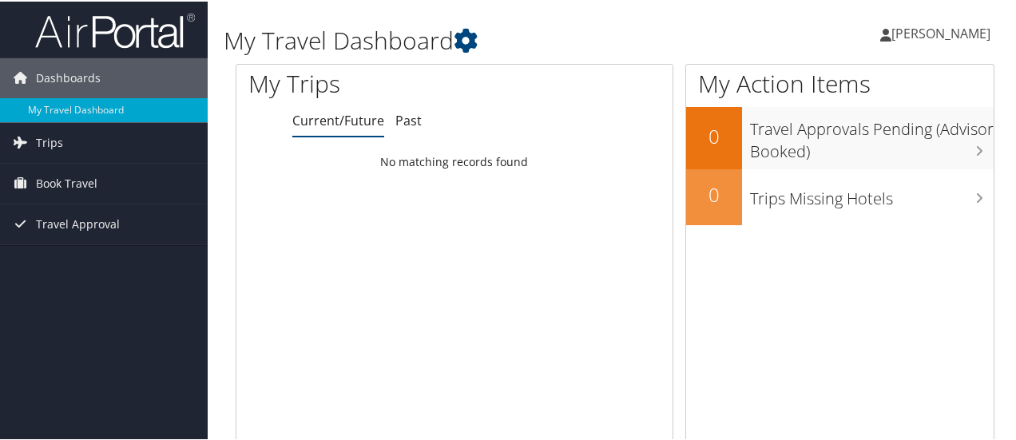
click at [954, 30] on span "[PERSON_NAME]" at bounding box center [940, 32] width 99 height 18
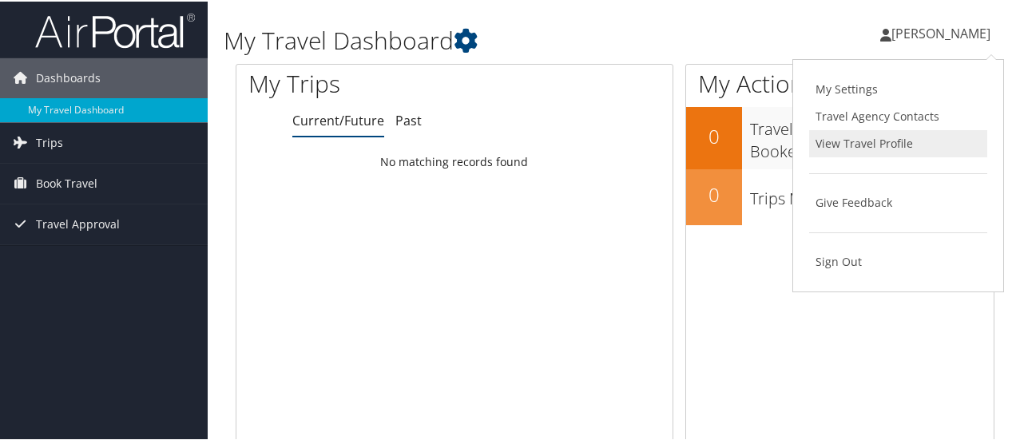
click at [878, 137] on link "View Travel Profile" at bounding box center [898, 142] width 178 height 27
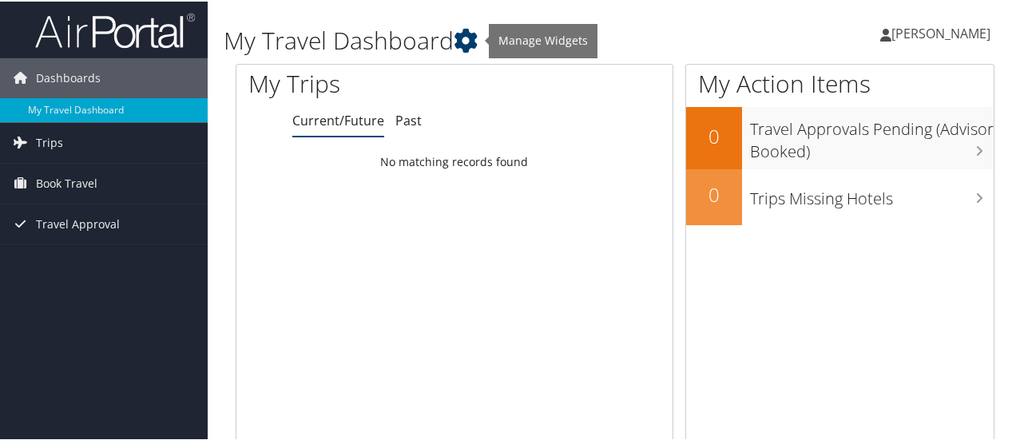
click at [466, 42] on icon at bounding box center [466, 39] width 24 height 24
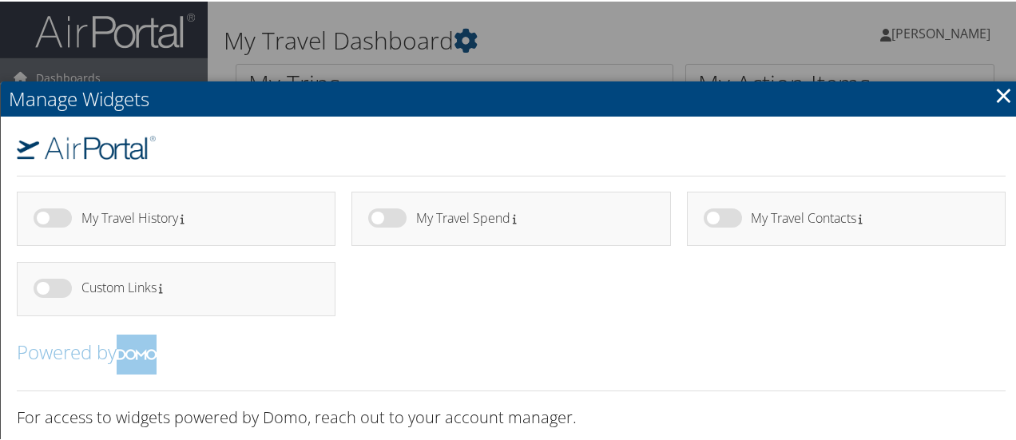
click at [998, 100] on link "×" at bounding box center [1003, 93] width 18 height 32
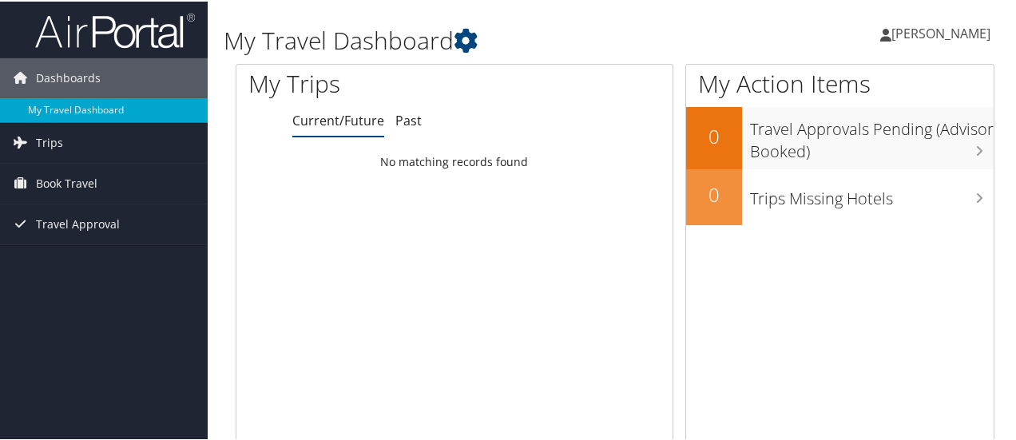
click at [130, 26] on img at bounding box center [115, 29] width 160 height 38
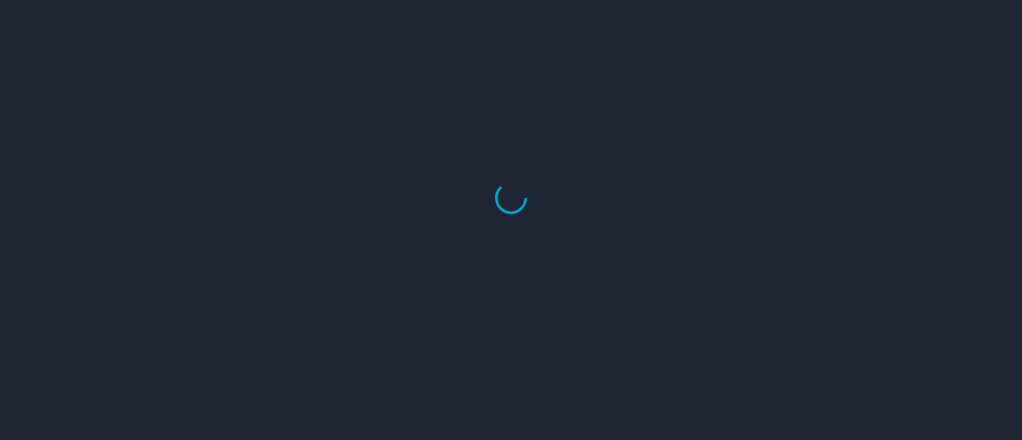
select select "US"
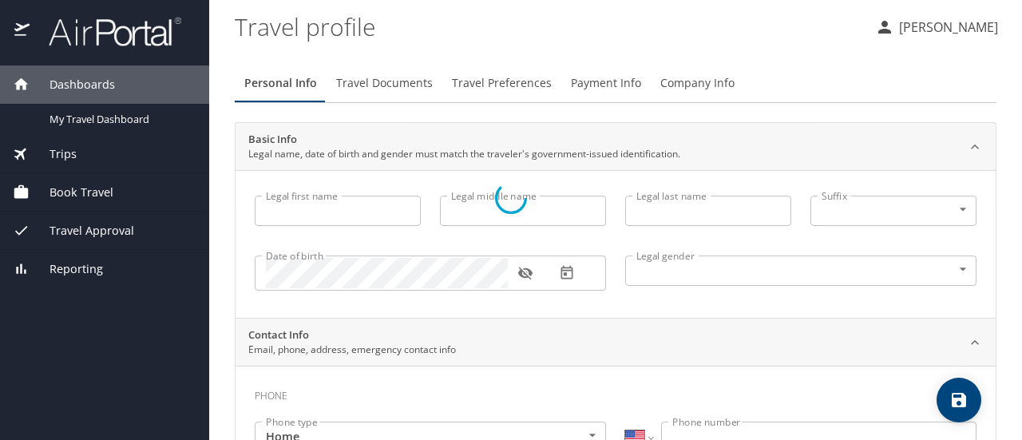
type input "[PERSON_NAME]"
type input "[DEMOGRAPHIC_DATA]"
type input "[PERSON_NAME]"
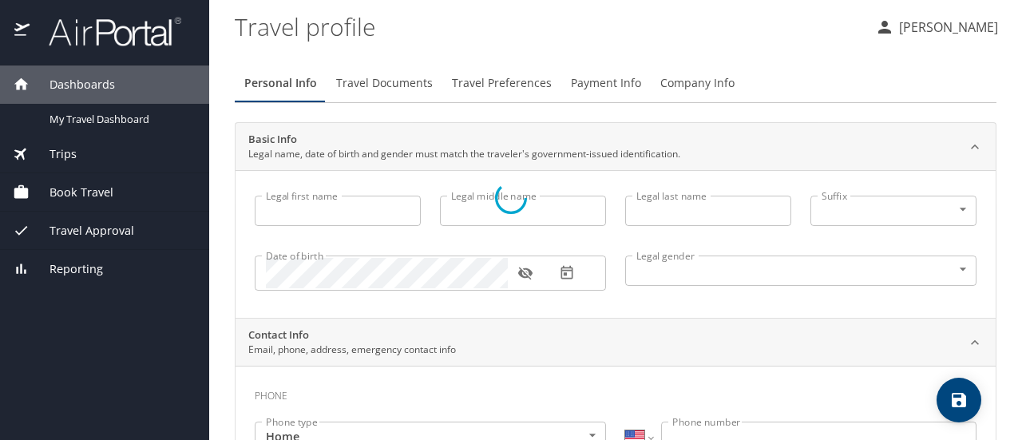
select select "IR"
type input "58563676"
select select "US"
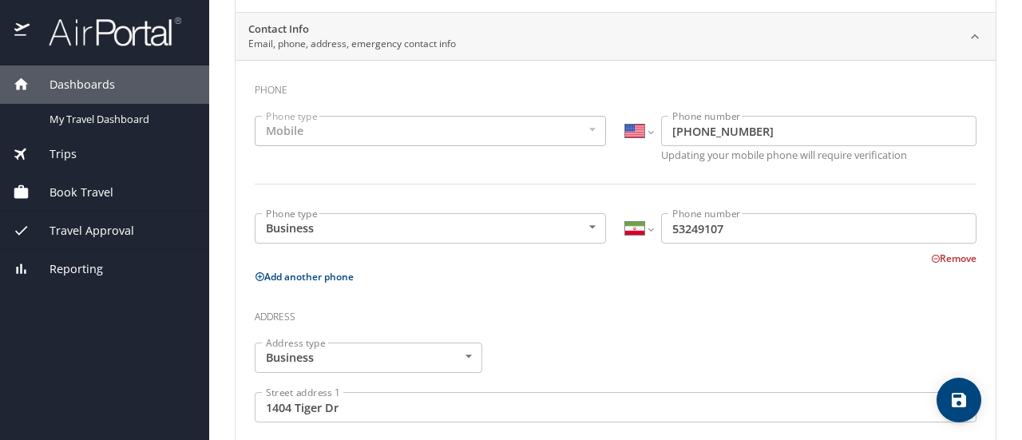
scroll to position [310, 0]
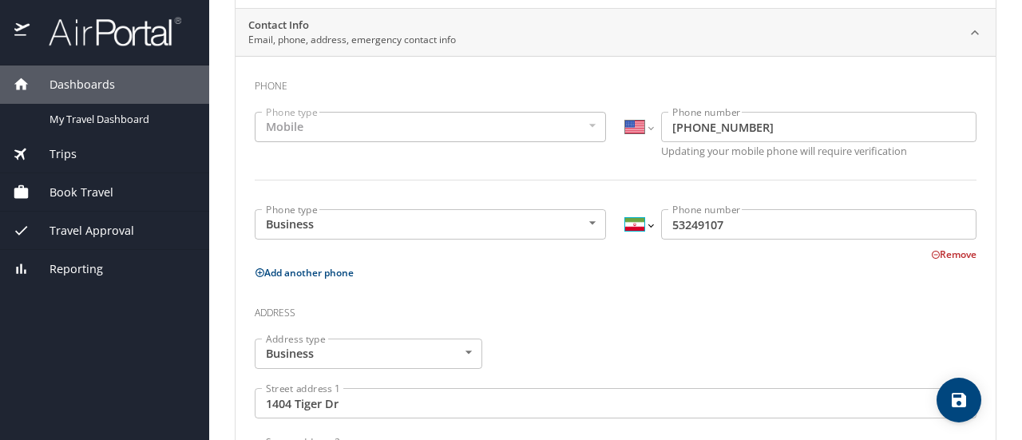
click at [645, 225] on select "International [GEOGRAPHIC_DATA] [GEOGRAPHIC_DATA] [GEOGRAPHIC_DATA] [GEOGRAPHIC…" at bounding box center [638, 224] width 27 height 30
select select "US"
click at [625, 209] on select "International [GEOGRAPHIC_DATA] [GEOGRAPHIC_DATA] [GEOGRAPHIC_DATA] [GEOGRAPHIC…" at bounding box center [638, 224] width 27 height 30
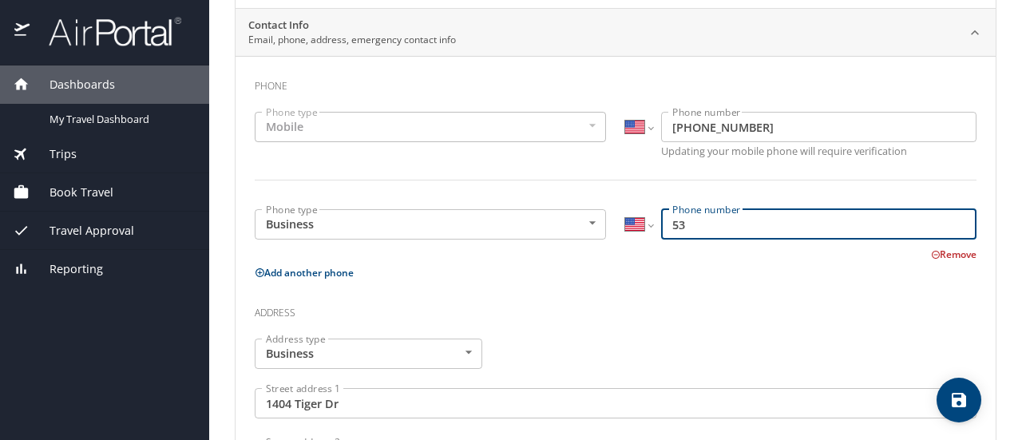
type input "5"
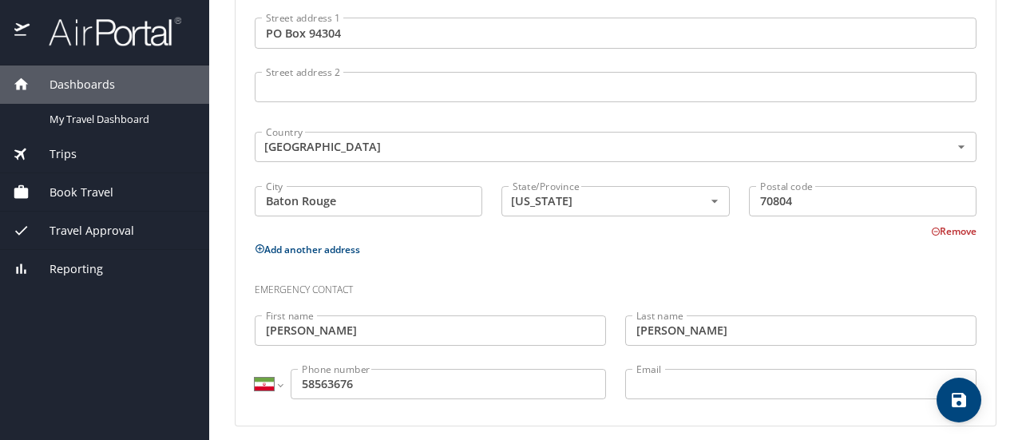
scroll to position [999, 0]
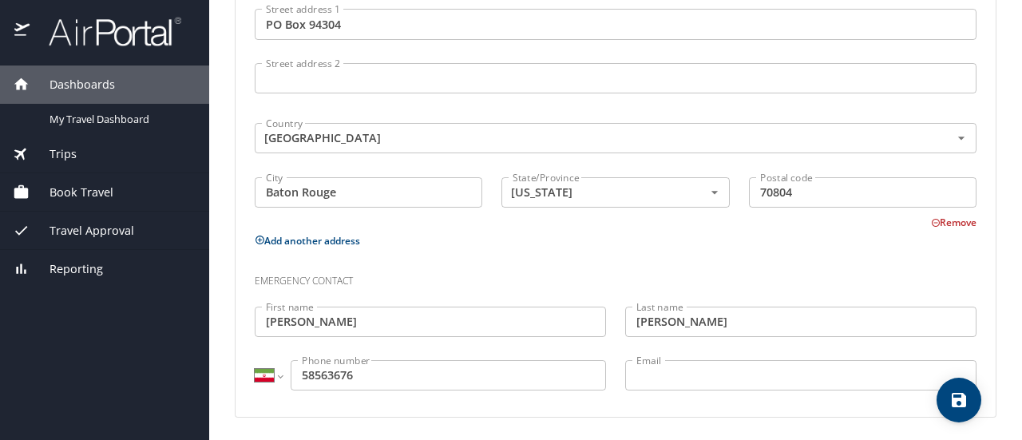
type input "[PHONE_NUMBER]"
click at [281, 369] on select "International [GEOGRAPHIC_DATA] [GEOGRAPHIC_DATA] [GEOGRAPHIC_DATA] [GEOGRAPHIC…" at bounding box center [268, 375] width 27 height 30
select select "US"
click at [255, 360] on select "International [GEOGRAPHIC_DATA] [GEOGRAPHIC_DATA] [GEOGRAPHIC_DATA] [GEOGRAPHIC…" at bounding box center [268, 375] width 27 height 30
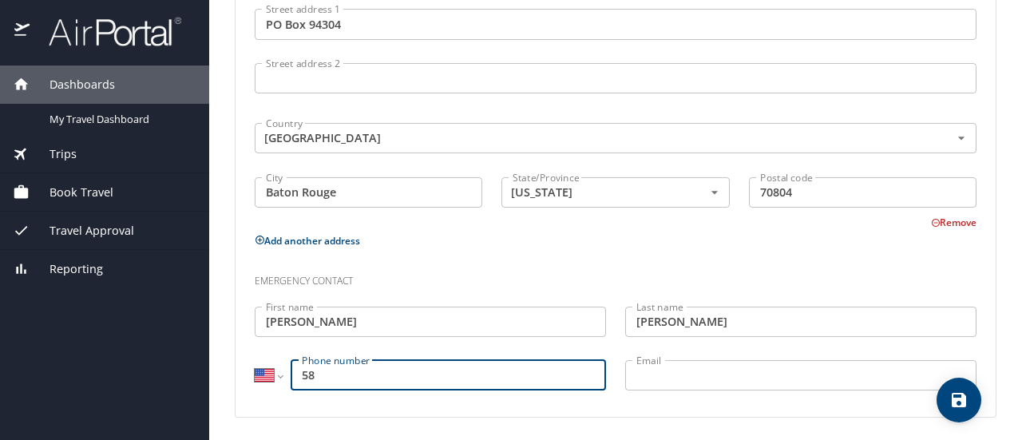
type input "5"
type input "[PHONE_NUMBER]"
click at [950, 403] on icon "save" at bounding box center [959, 400] width 19 height 19
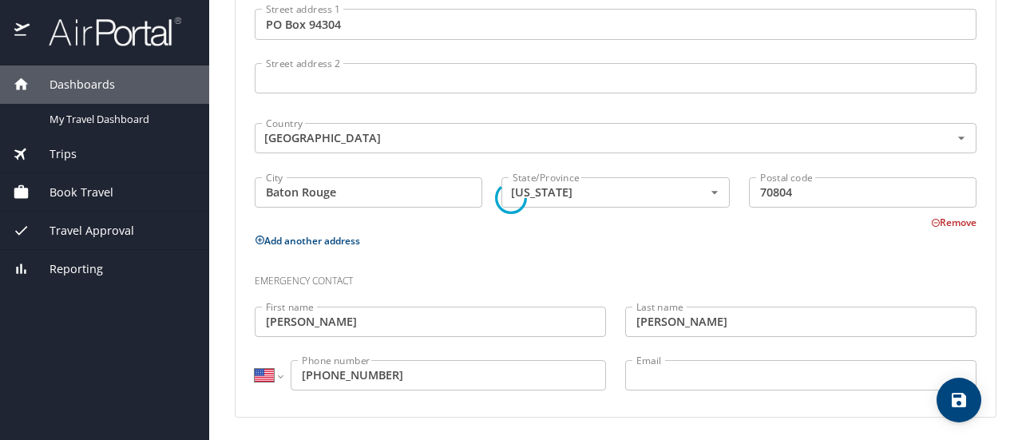
select select "US"
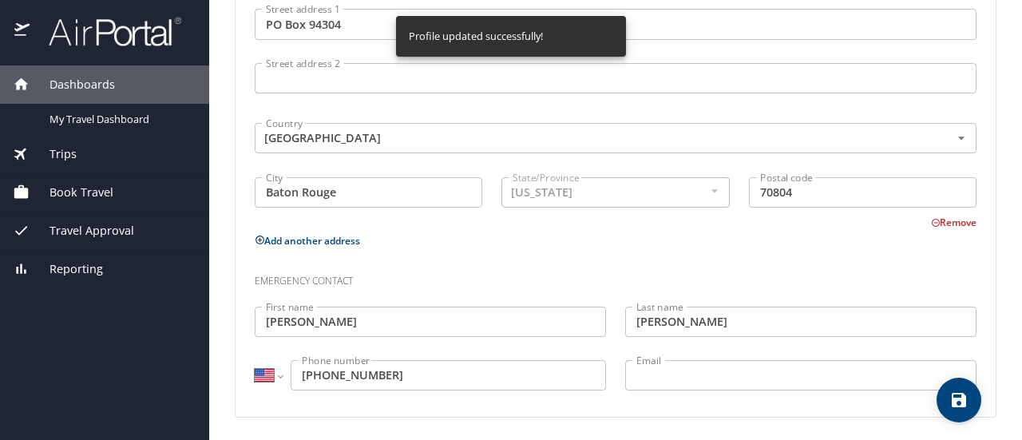
select select "US"
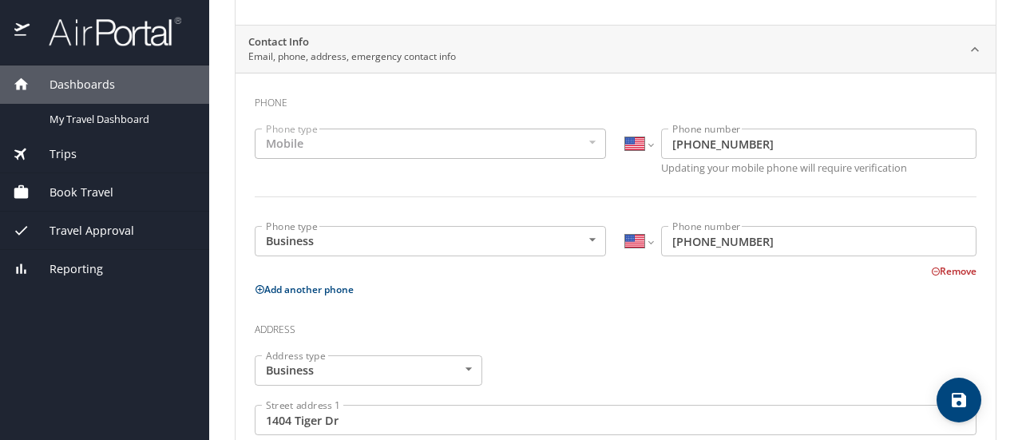
scroll to position [0, 0]
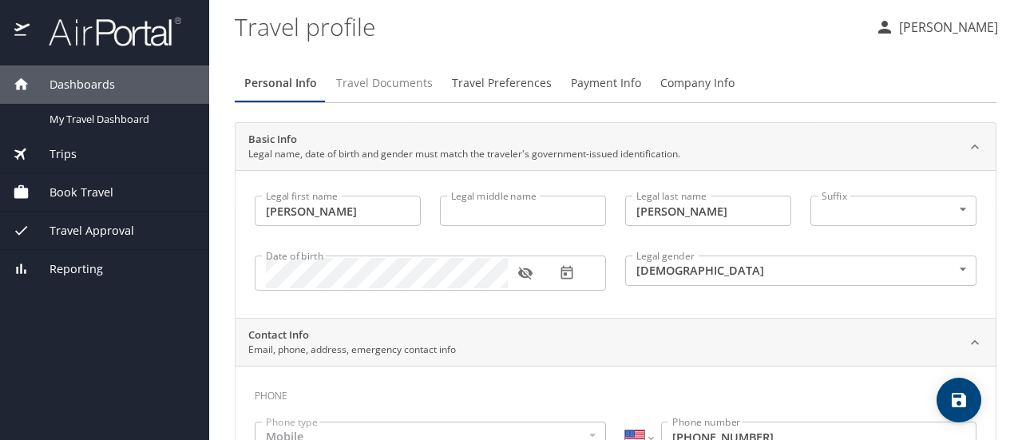
click at [401, 79] on span "Travel Documents" at bounding box center [384, 83] width 97 height 20
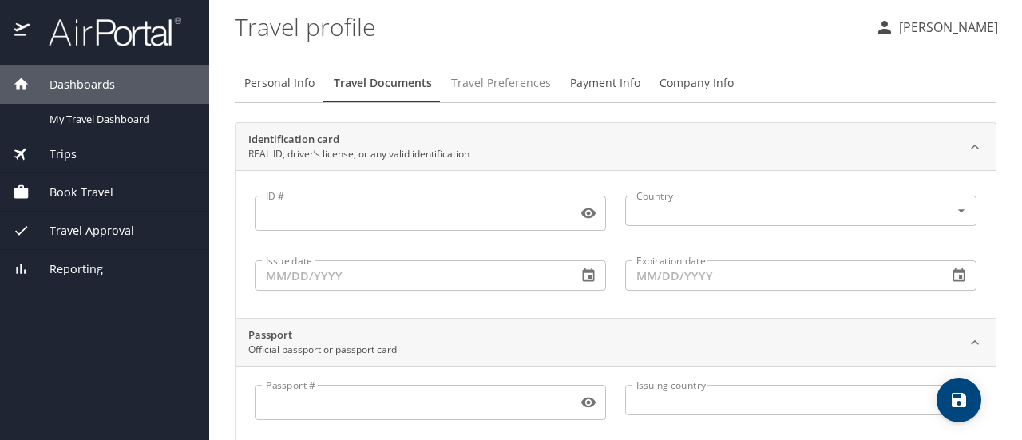
click at [484, 76] on span "Travel Preferences" at bounding box center [501, 83] width 100 height 20
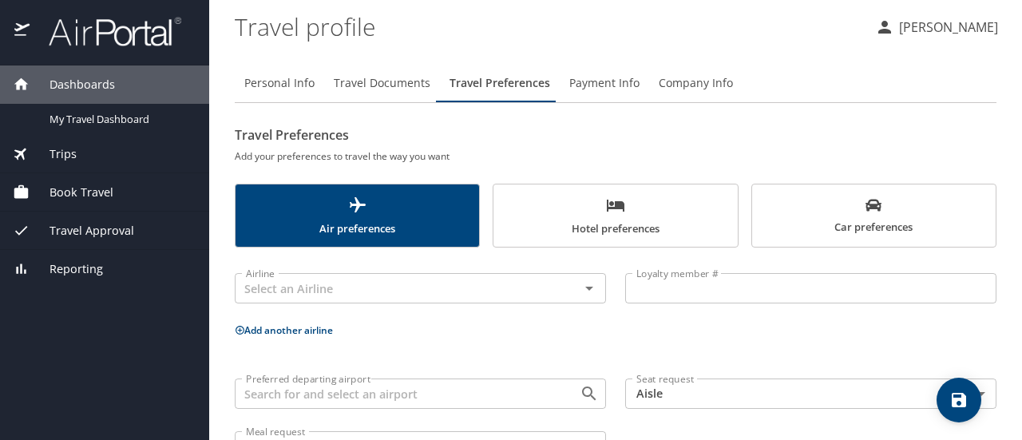
click at [591, 84] on span "Payment Info" at bounding box center [604, 83] width 70 height 20
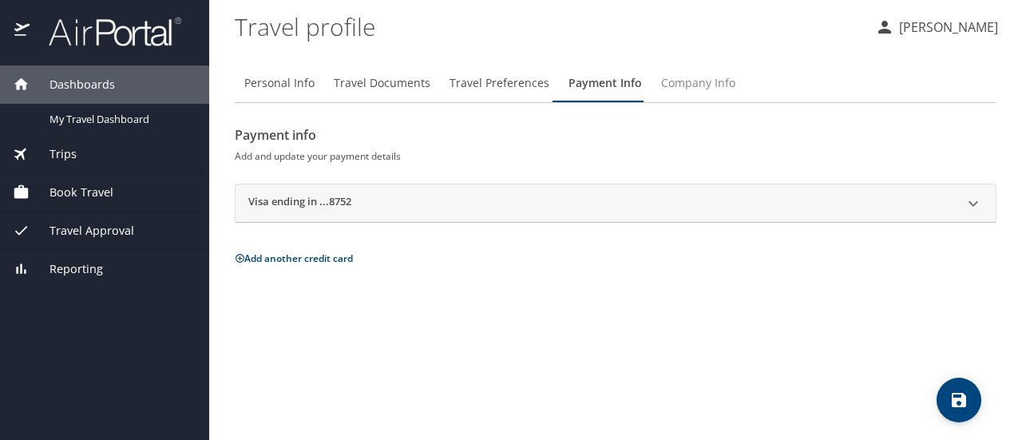
click at [672, 89] on span "Company Info" at bounding box center [698, 83] width 74 height 20
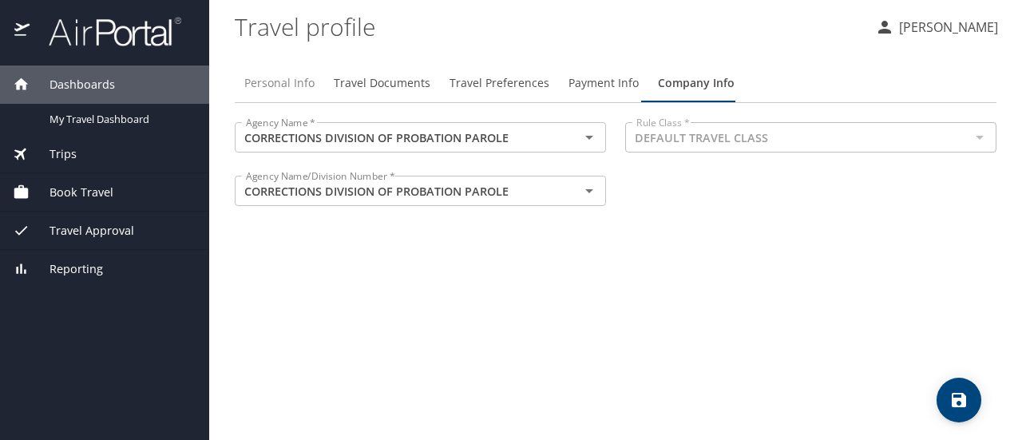
click at [304, 83] on span "Personal Info" at bounding box center [279, 83] width 70 height 20
select select "US"
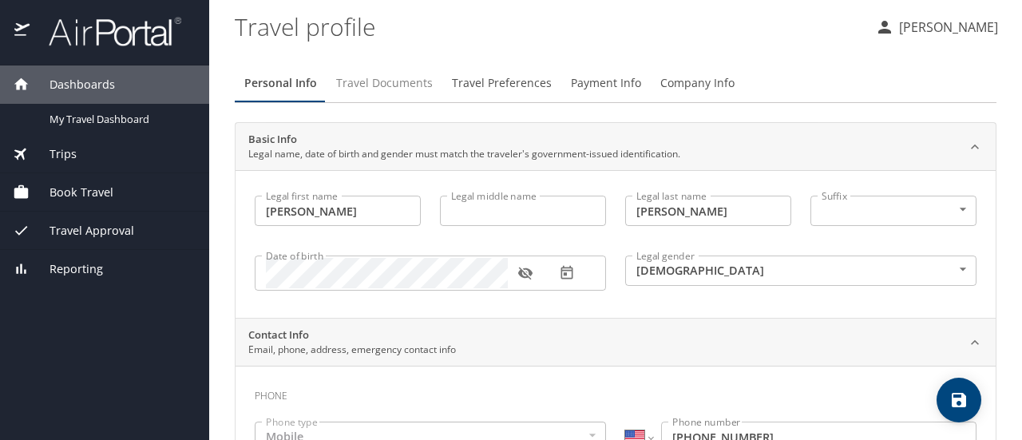
click at [401, 82] on span "Travel Documents" at bounding box center [384, 83] width 97 height 20
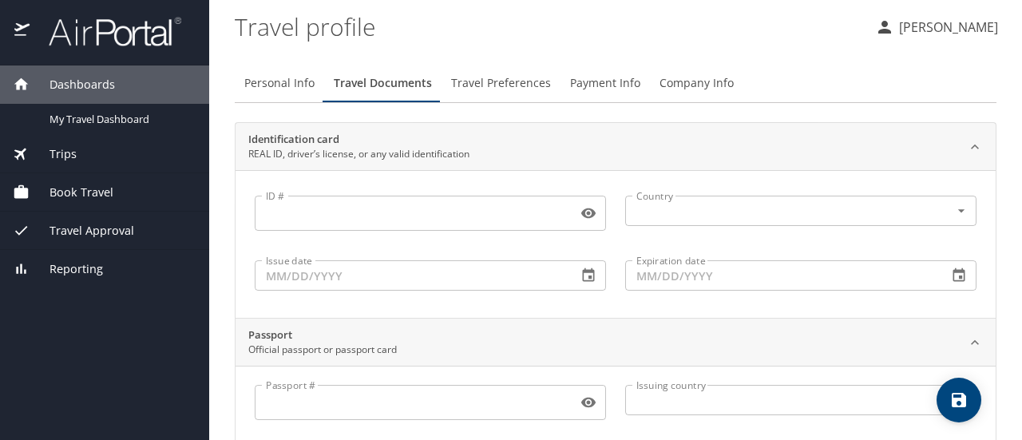
click at [478, 210] on input "ID #" at bounding box center [413, 213] width 316 height 30
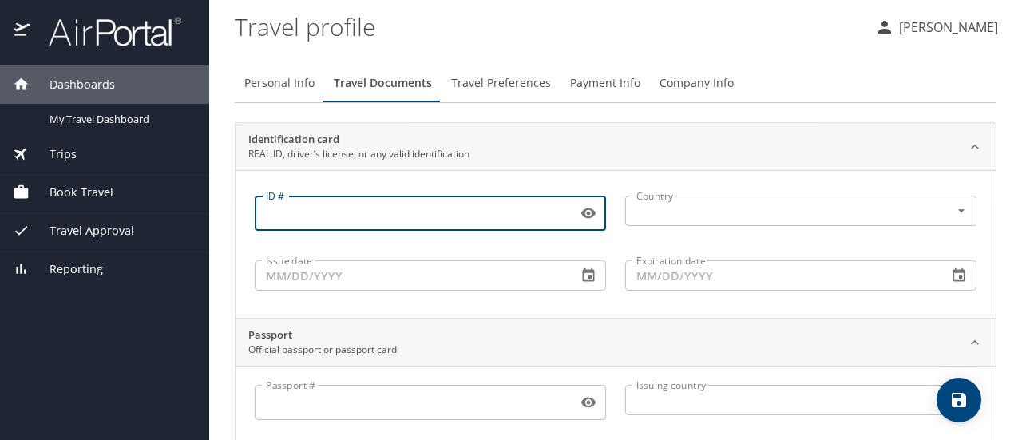
click at [581, 215] on icon "button" at bounding box center [589, 213] width 16 height 16
click at [585, 212] on icon "button" at bounding box center [583, 213] width 16 height 16
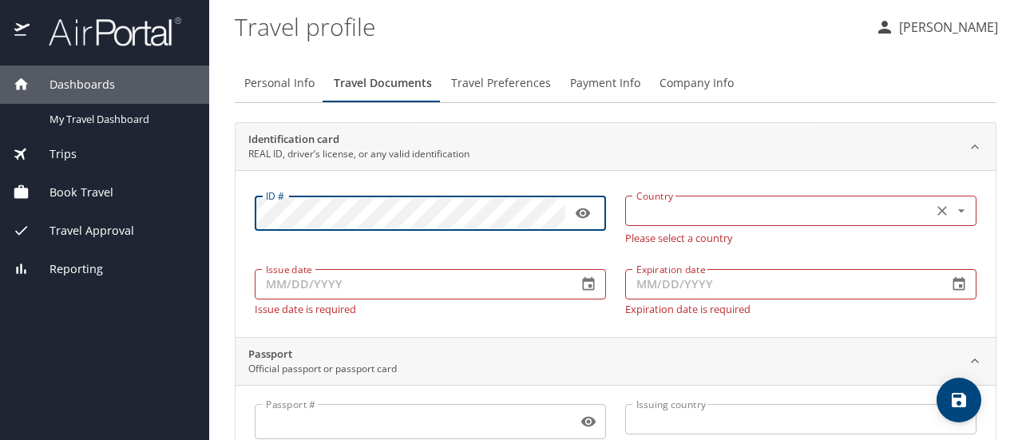
click at [842, 210] on input "text" at bounding box center [777, 210] width 295 height 21
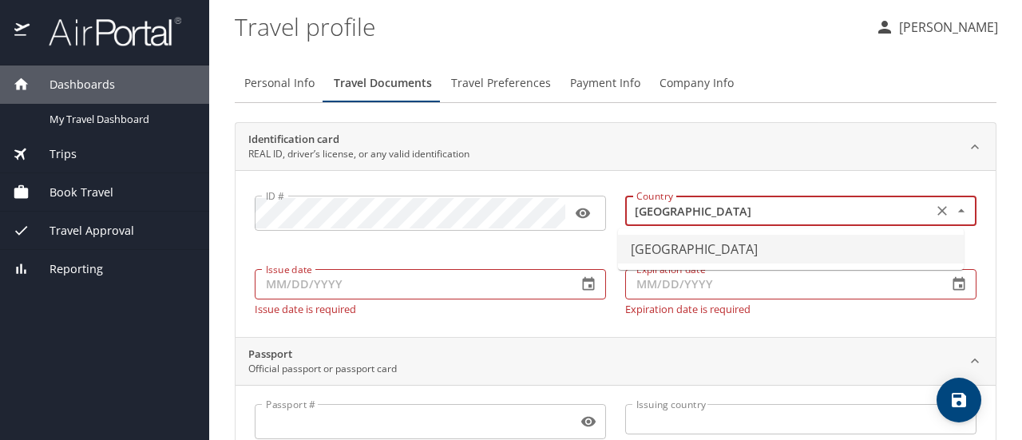
click at [414, 293] on div "Issue date Issue date Issue date is required" at bounding box center [430, 288] width 371 height 71
type input "United States of America"
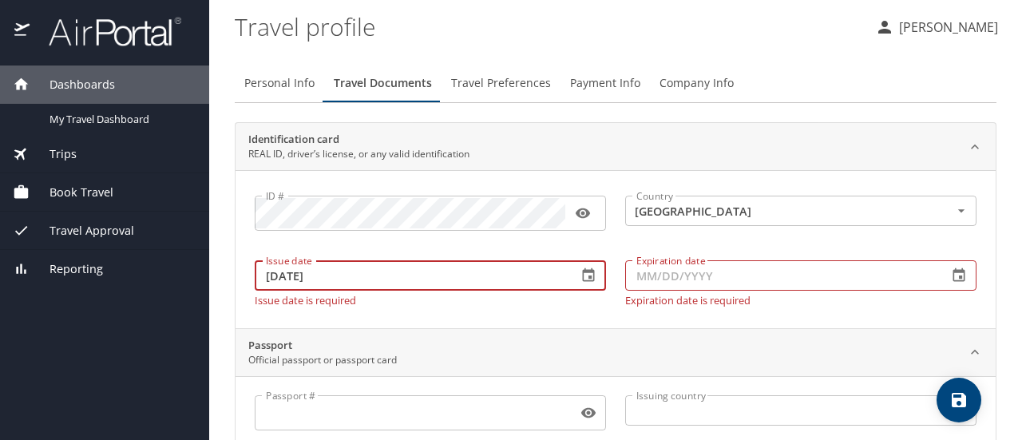
type input "08/13/2025"
click at [634, 272] on input "Expiration date" at bounding box center [780, 275] width 310 height 30
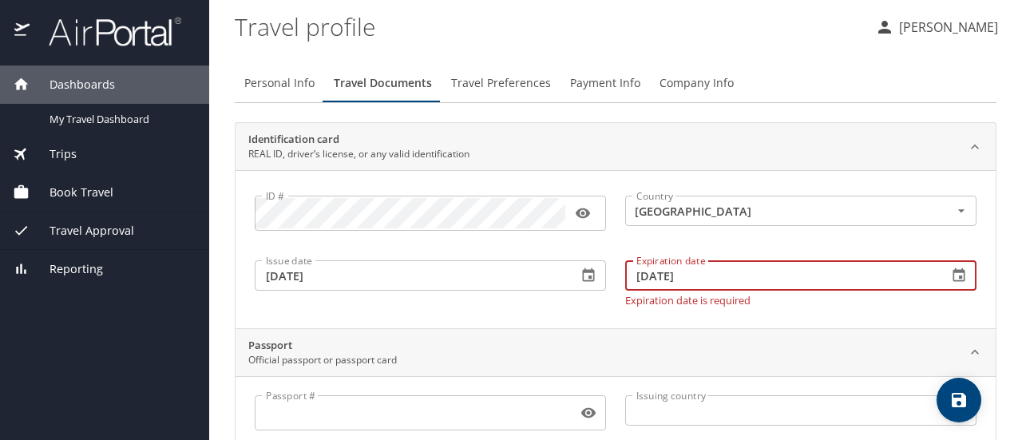
type input "04/08/2028"
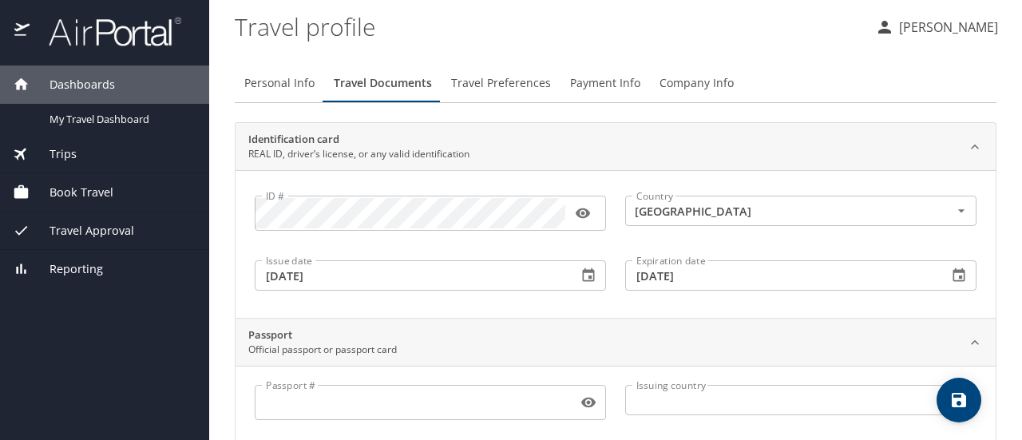
click at [943, 339] on div "Passport Official passport or passport card" at bounding box center [602, 342] width 709 height 30
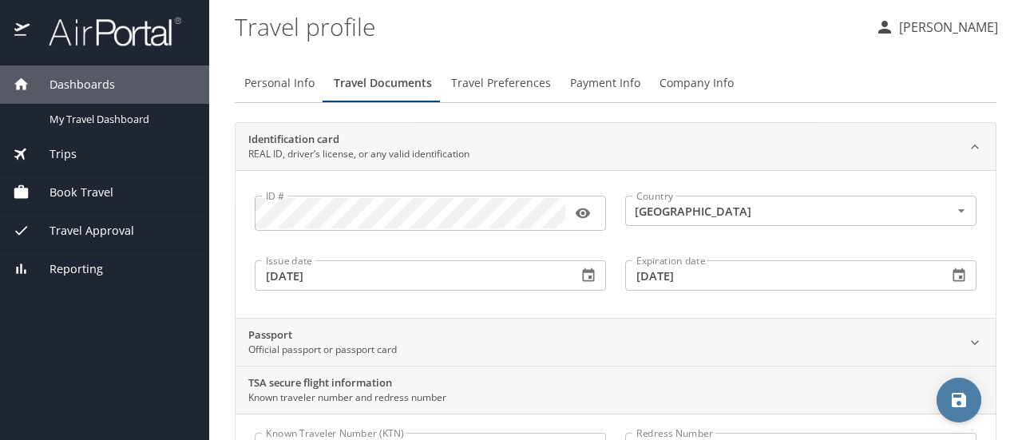
click at [952, 397] on icon "save" at bounding box center [959, 400] width 14 height 14
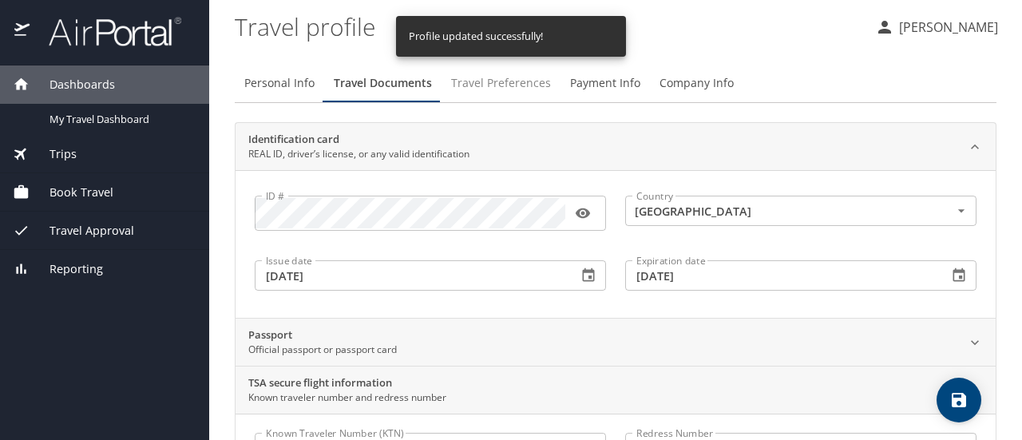
click at [488, 83] on span "Travel Preferences" at bounding box center [501, 83] width 100 height 20
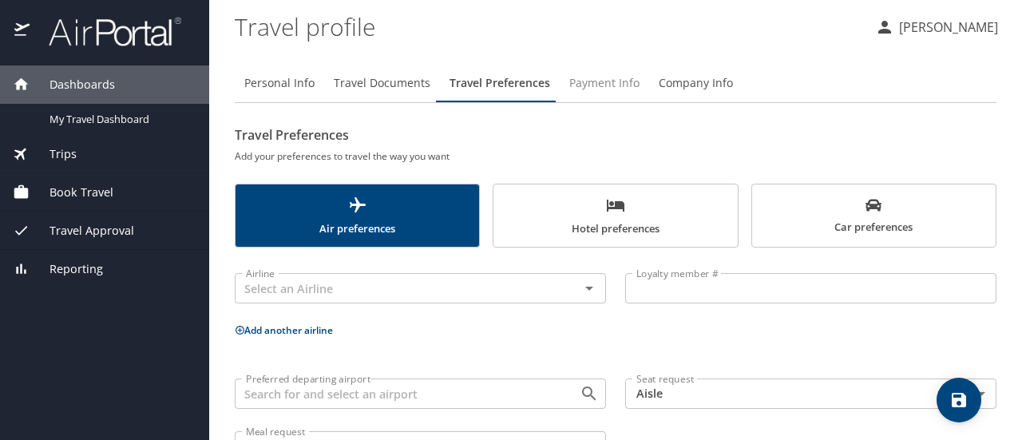
click at [604, 77] on span "Payment Info" at bounding box center [604, 83] width 70 height 20
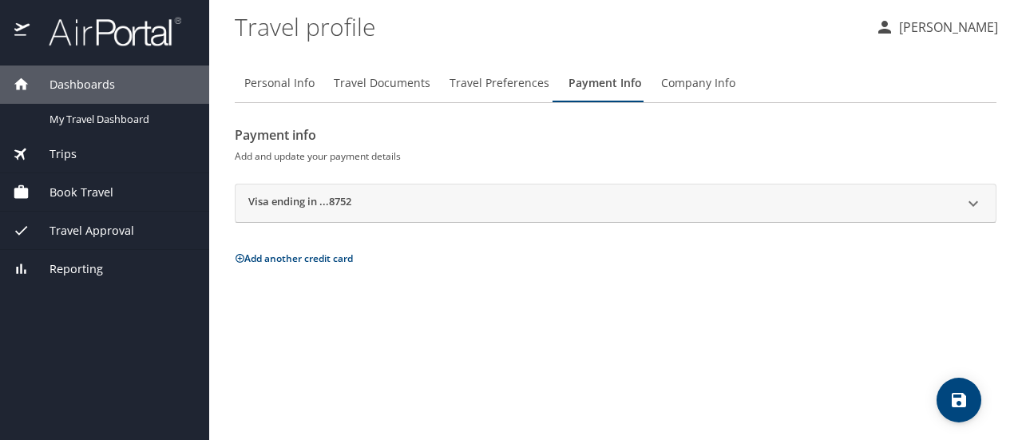
click at [126, 263] on div "Reporting" at bounding box center [105, 269] width 184 height 18
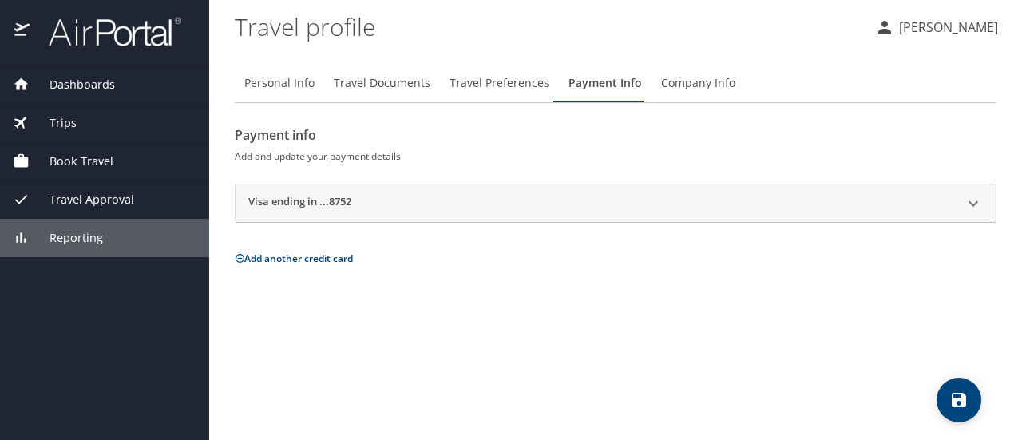
click at [105, 244] on div "Reporting" at bounding box center [105, 238] width 184 height 18
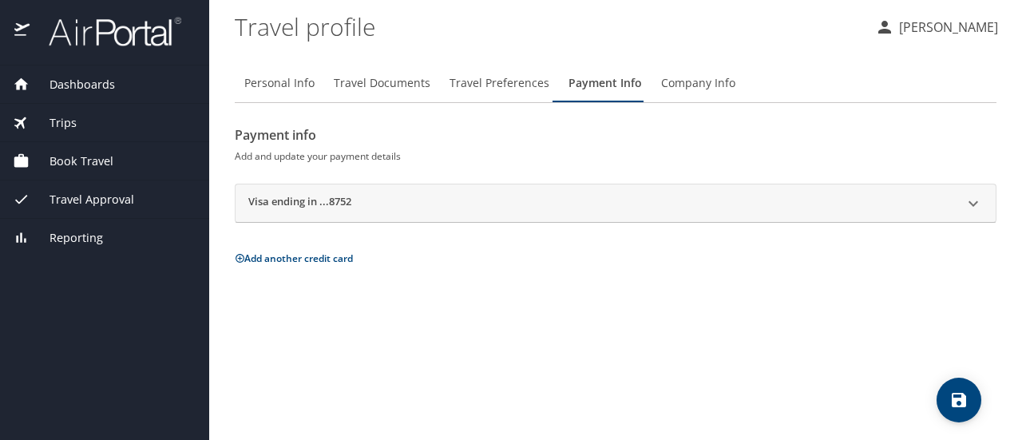
click at [146, 44] on img at bounding box center [106, 31] width 150 height 31
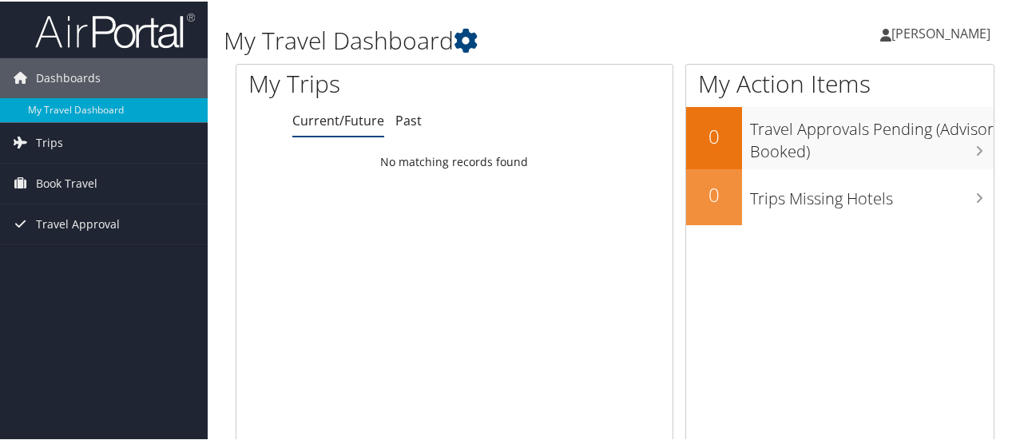
click at [954, 39] on span "[PERSON_NAME]" at bounding box center [940, 32] width 99 height 18
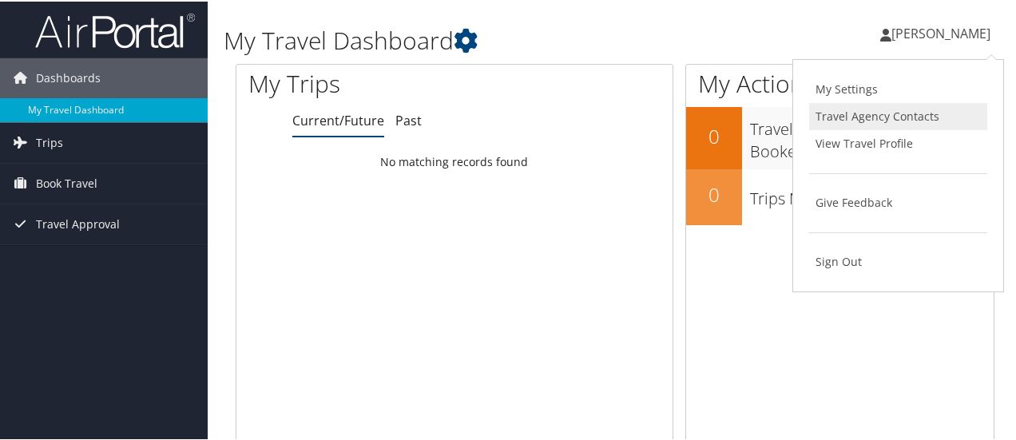
click at [906, 113] on link "Travel Agency Contacts" at bounding box center [898, 114] width 178 height 27
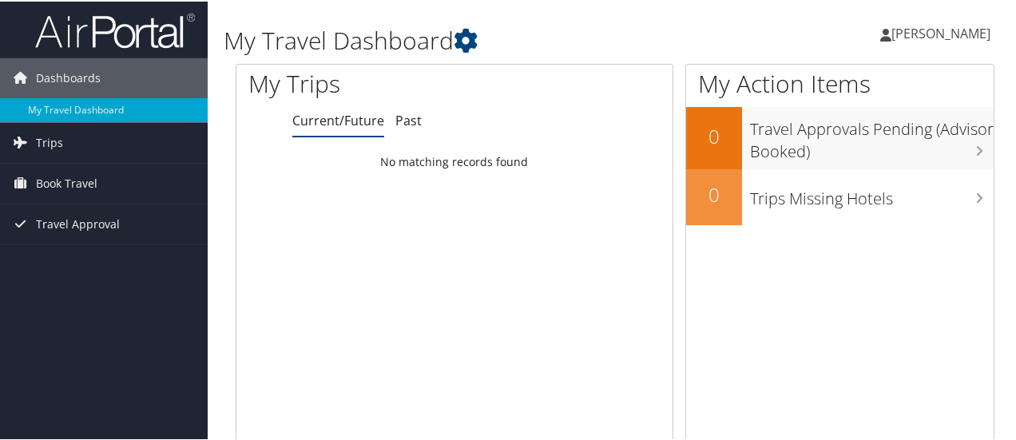
click at [956, 28] on span "[PERSON_NAME]" at bounding box center [940, 32] width 99 height 18
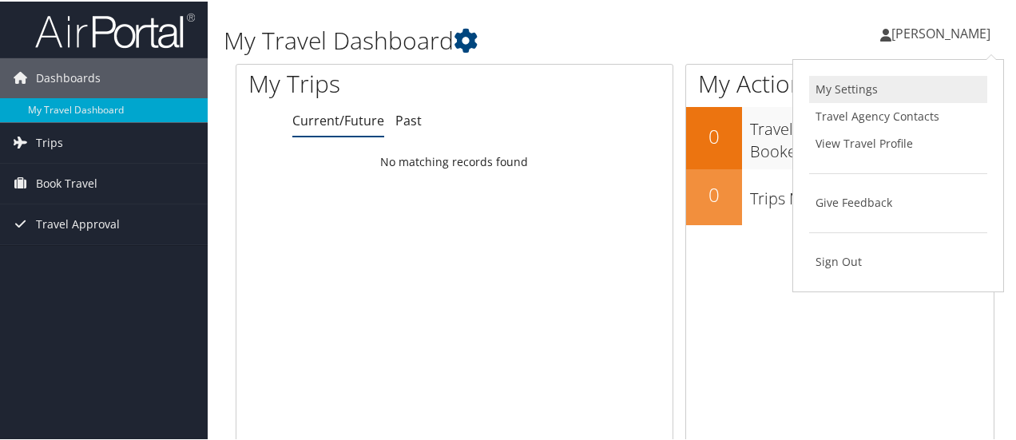
click at [902, 92] on link "My Settings" at bounding box center [898, 87] width 178 height 27
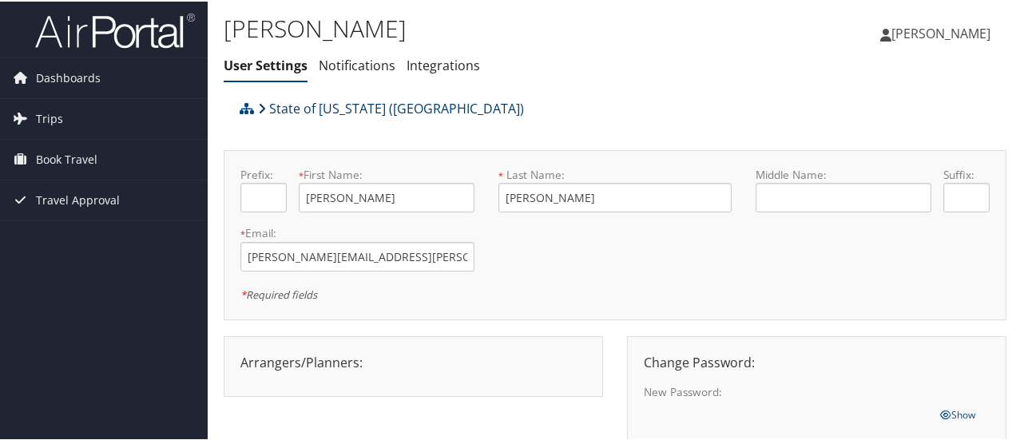
click at [367, 106] on link "State of Louisiana (SOLA)" at bounding box center [391, 107] width 266 height 32
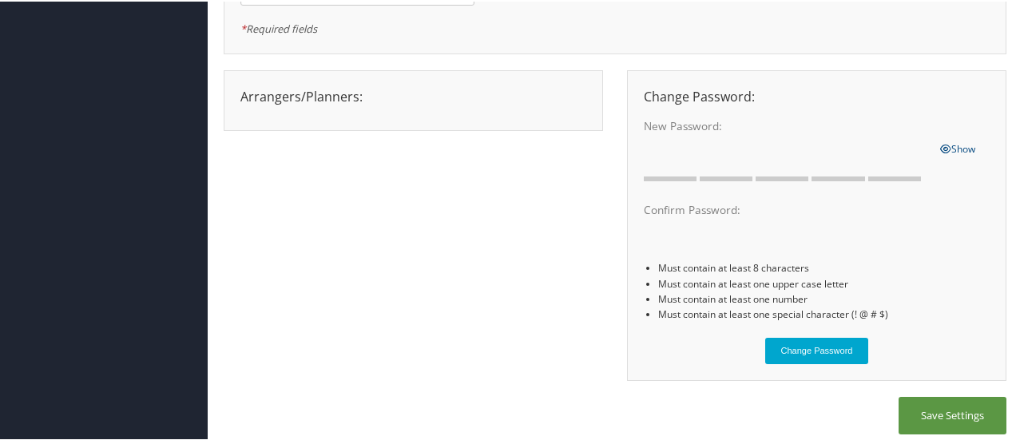
scroll to position [274, 0]
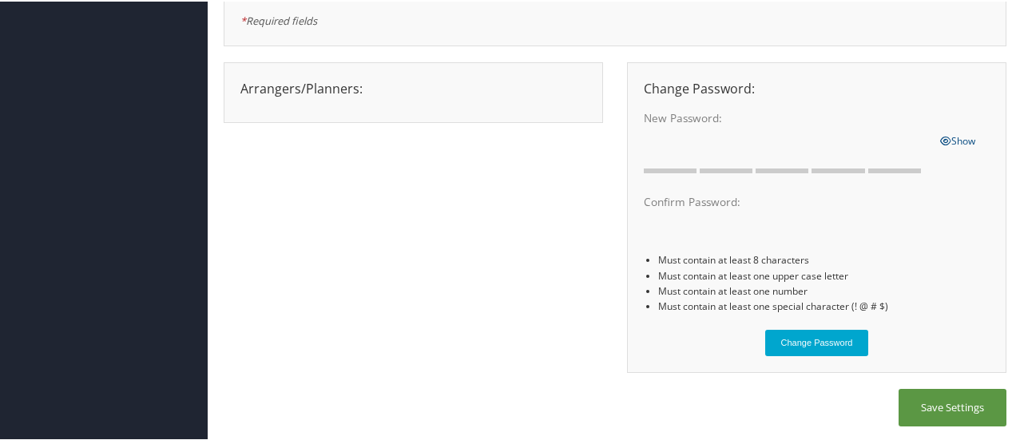
click at [452, 91] on div "Arrangers/Planners: Edit Arrangers & Planners Alicia Reynolds AMANDA DESHOTEL A…" at bounding box center [413, 86] width 370 height 19
click at [374, 92] on div "Arrangers/Planners: Edit Arrangers & Planners Alicia Reynolds AMANDA DESHOTEL A…" at bounding box center [413, 86] width 370 height 19
click at [578, 77] on div "Arrangers/Planners: Edit Arrangers & Planners Alicia Reynolds AMANDA DESHOTEL A…" at bounding box center [413, 86] width 370 height 19
click at [932, 398] on button "Save Settings" at bounding box center [952, 406] width 108 height 38
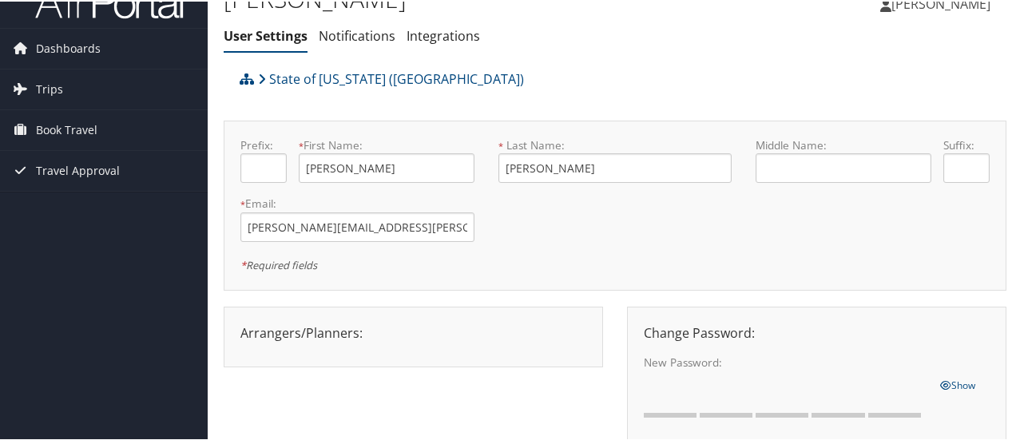
scroll to position [0, 0]
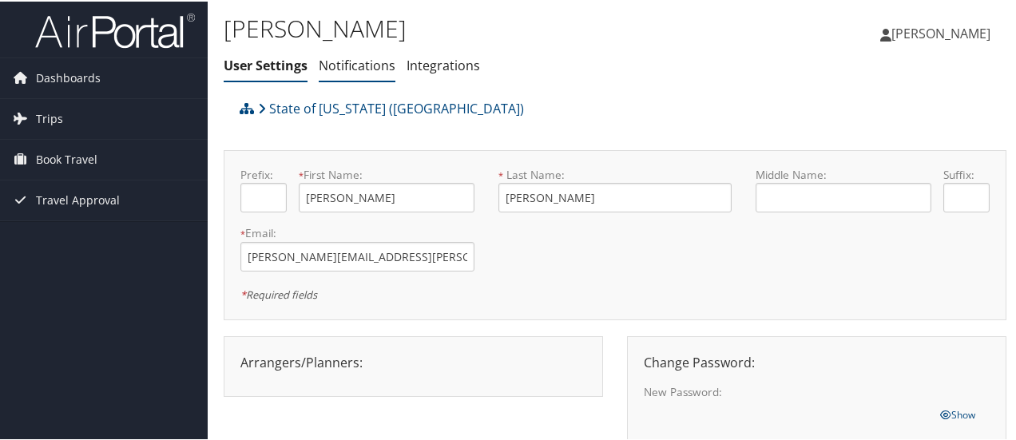
click at [368, 63] on link "Notifications" at bounding box center [357, 64] width 77 height 18
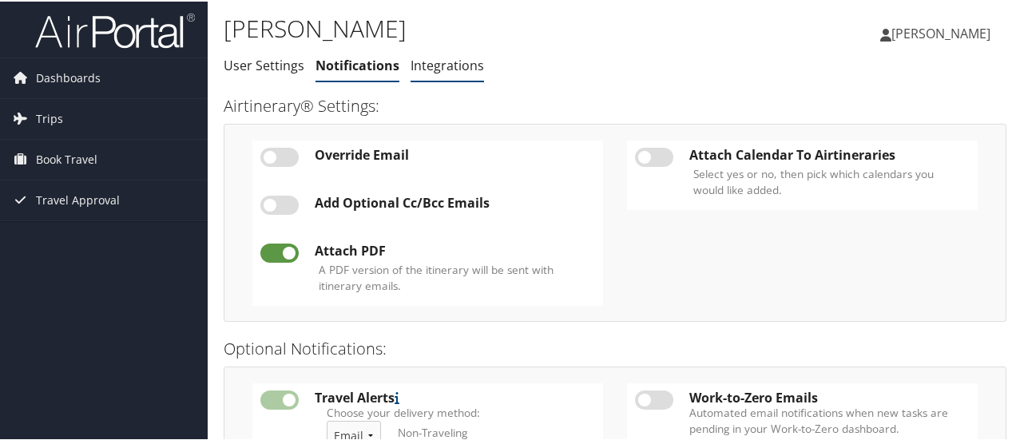
click at [462, 69] on link "Integrations" at bounding box center [446, 64] width 73 height 18
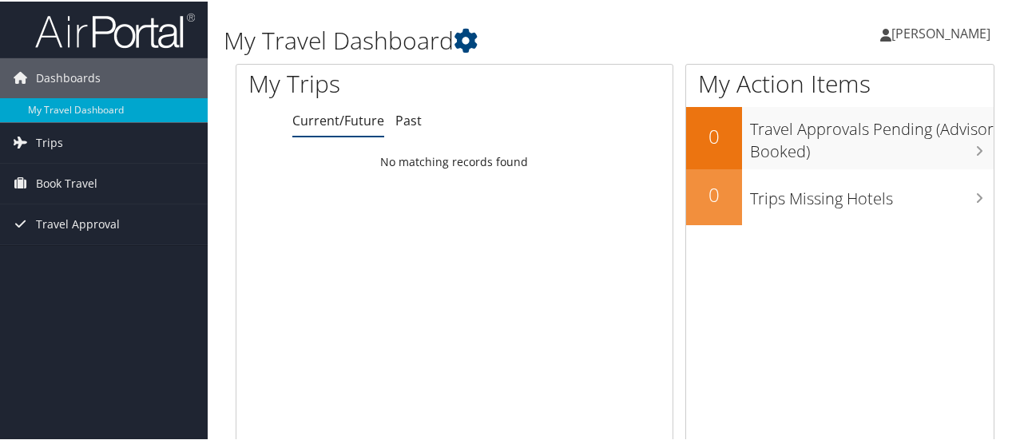
click at [943, 31] on span "[PERSON_NAME]" at bounding box center [940, 32] width 99 height 18
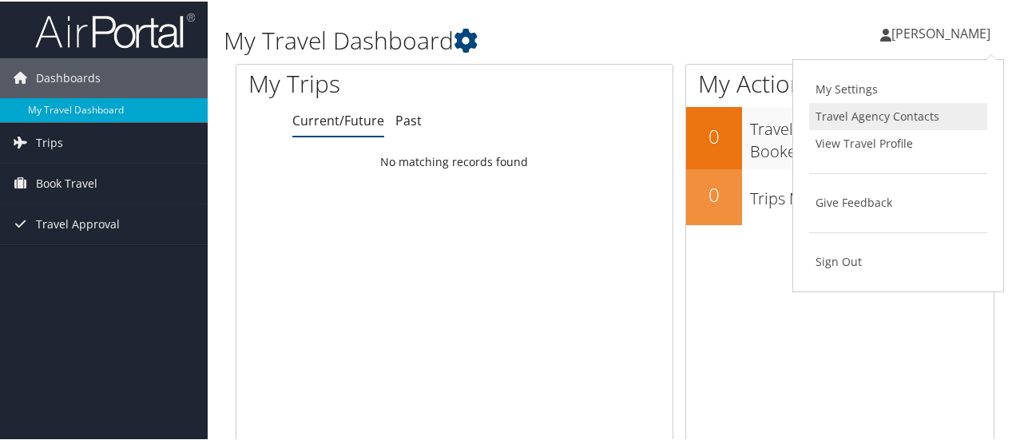
click at [859, 111] on link "Travel Agency Contacts" at bounding box center [898, 114] width 178 height 27
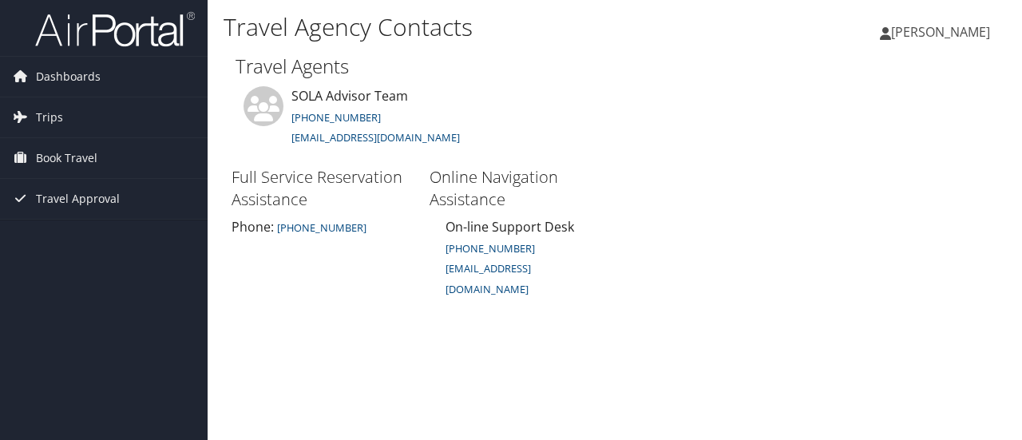
click at [958, 29] on span "[PERSON_NAME]" at bounding box center [940, 32] width 99 height 18
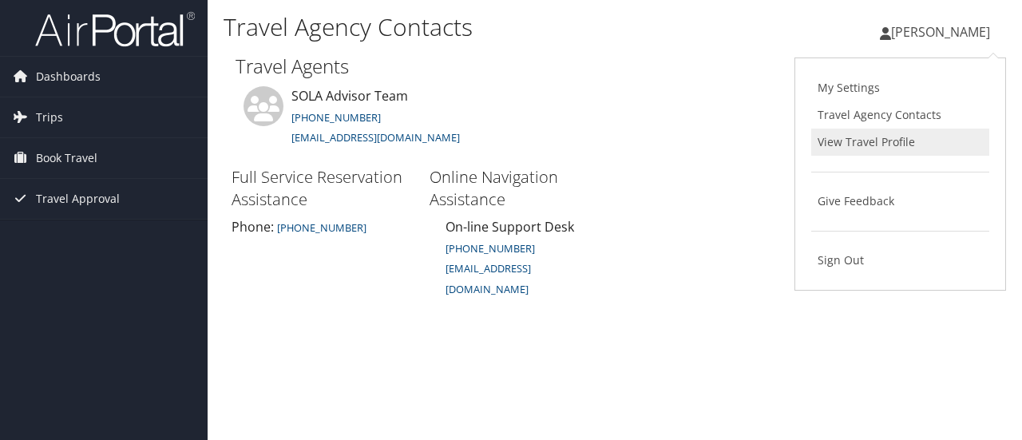
click at [877, 134] on link "View Travel Profile" at bounding box center [900, 142] width 178 height 27
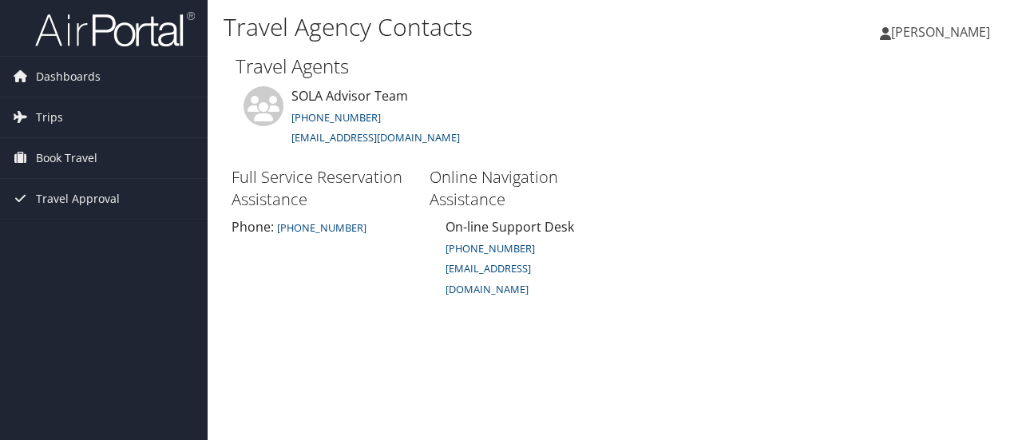
click at [143, 33] on img at bounding box center [115, 29] width 160 height 38
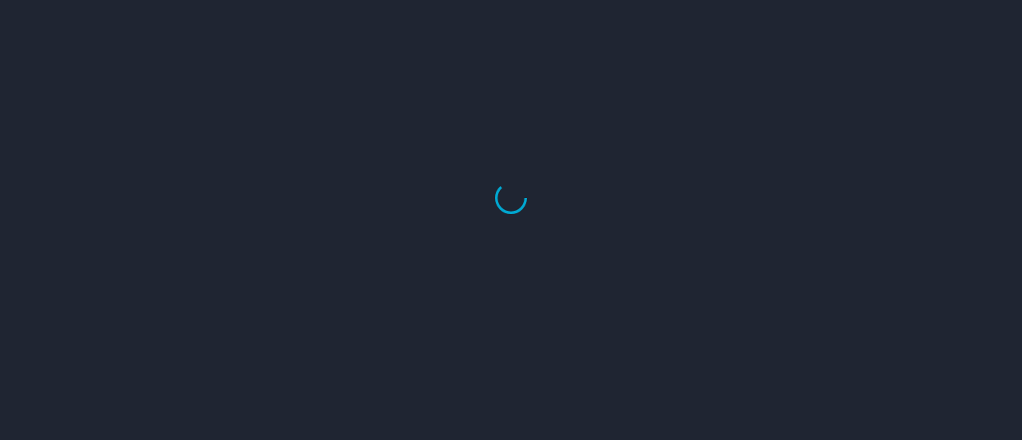
select select "US"
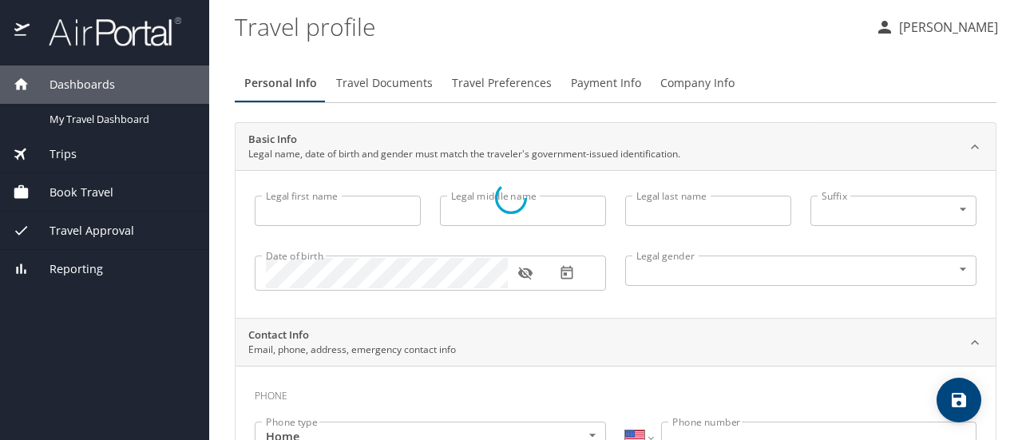
type input "Nicolas"
type input "Vera"
type input "Male"
type input "Rosemary"
type input "Vera"
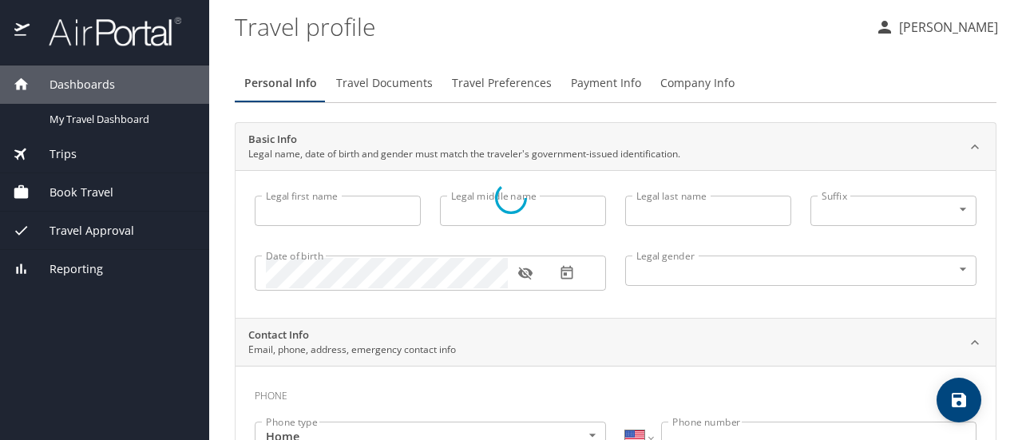
type input "(985) 856-3676"
select select "US"
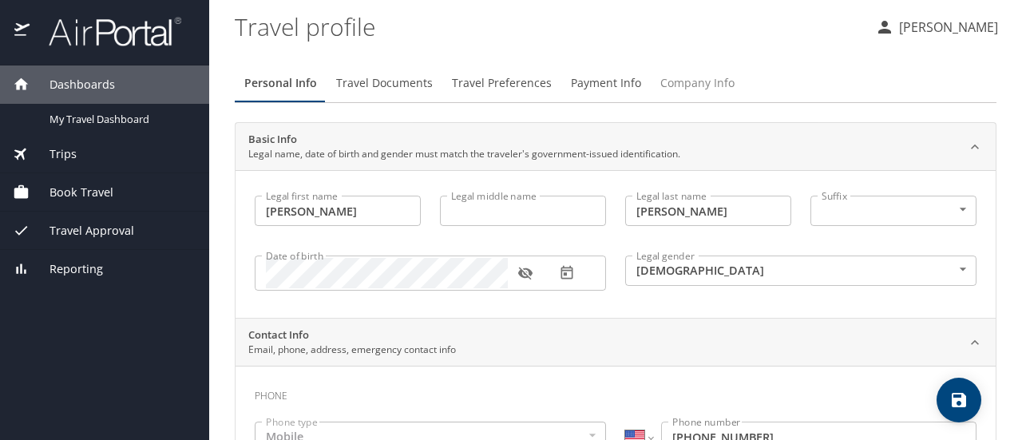
click at [718, 88] on span "Company Info" at bounding box center [697, 83] width 74 height 20
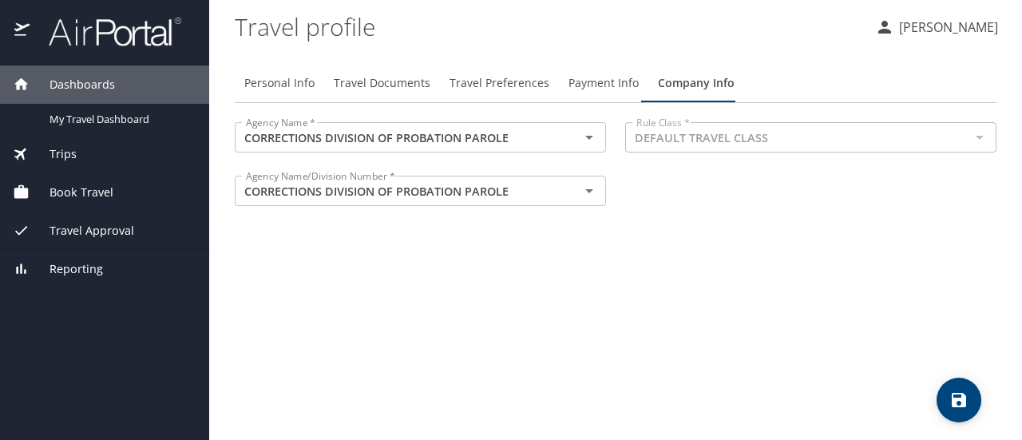
click at [597, 84] on span "Payment Info" at bounding box center [604, 83] width 70 height 20
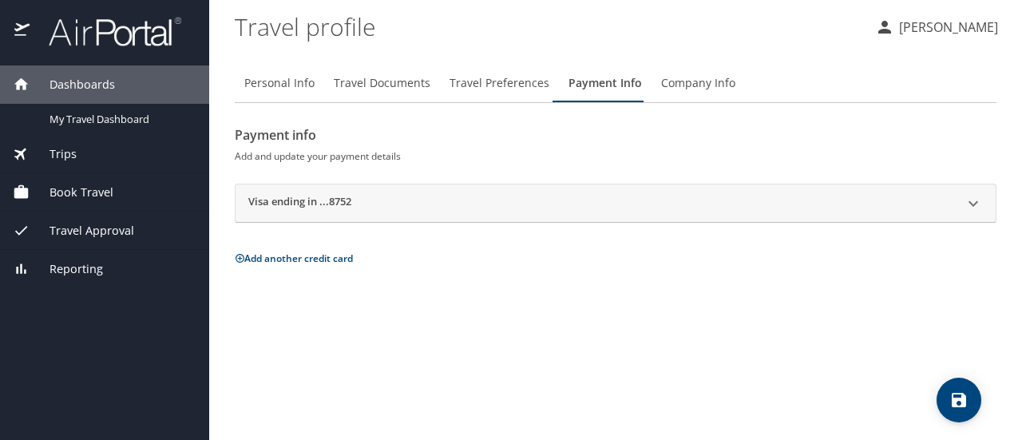
click at [502, 80] on span "Travel Preferences" at bounding box center [500, 83] width 100 height 20
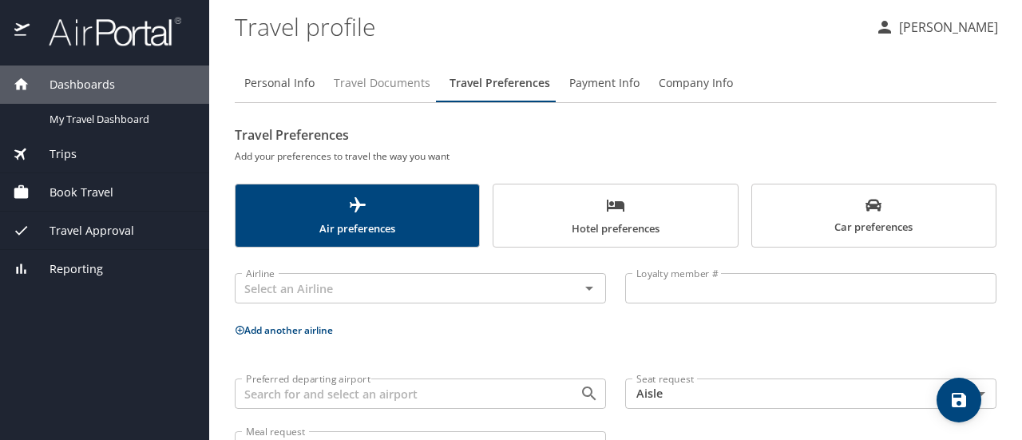
click at [393, 91] on span "Travel Documents" at bounding box center [382, 83] width 97 height 20
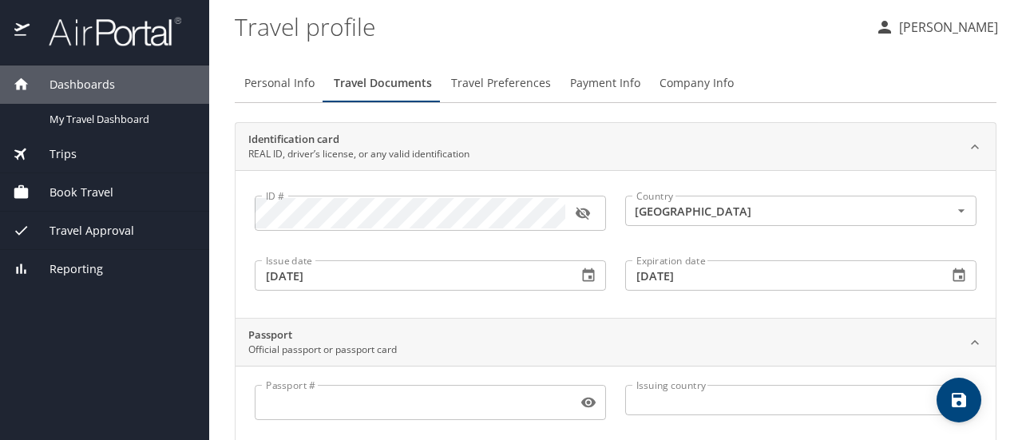
click at [276, 81] on span "Personal Info" at bounding box center [279, 83] width 70 height 20
select select "US"
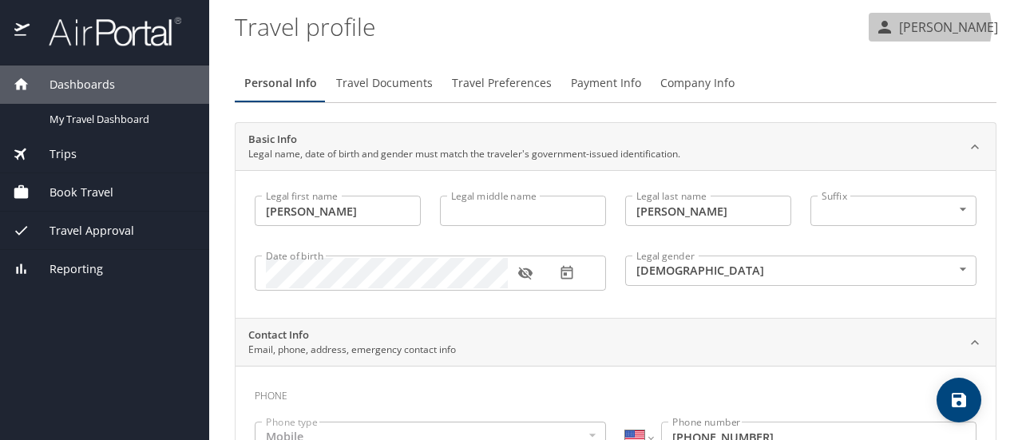
click at [942, 28] on p "[PERSON_NAME]" at bounding box center [946, 27] width 104 height 19
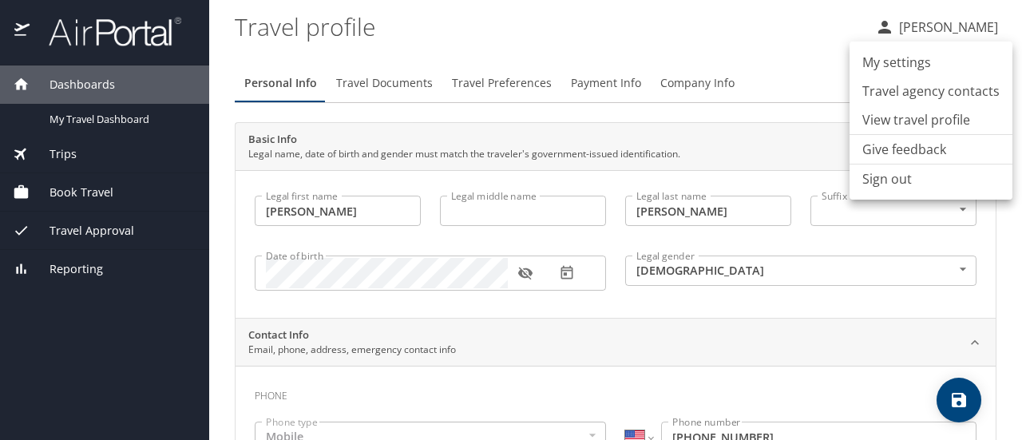
click at [67, 156] on div at bounding box center [511, 220] width 1022 height 440
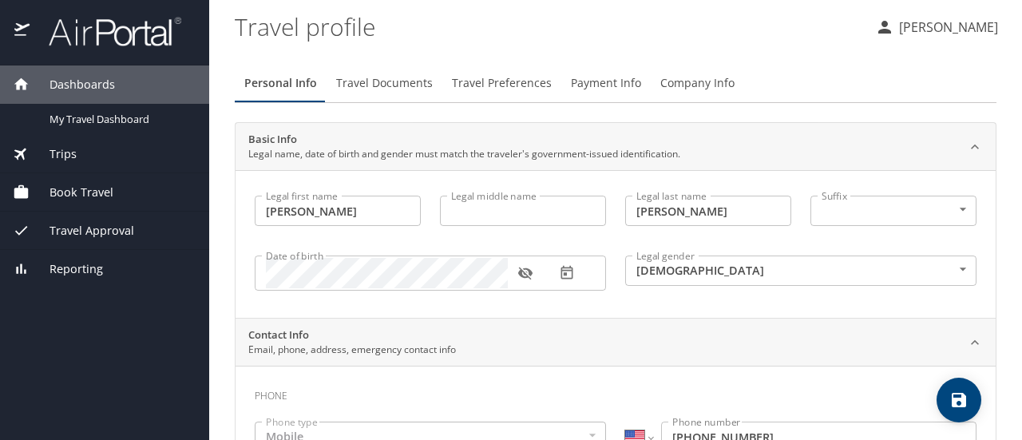
click at [84, 191] on span "Book Travel" at bounding box center [72, 193] width 84 height 18
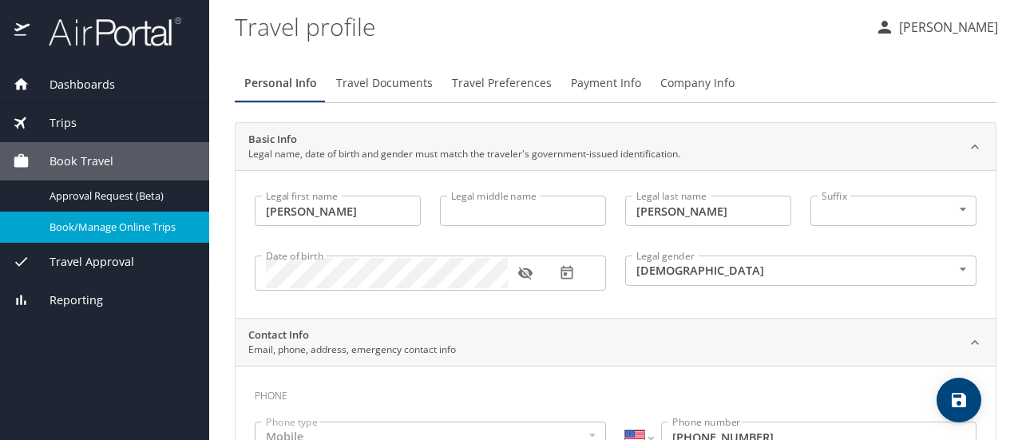
click at [107, 232] on span "Book/Manage Online Trips" at bounding box center [120, 227] width 141 height 15
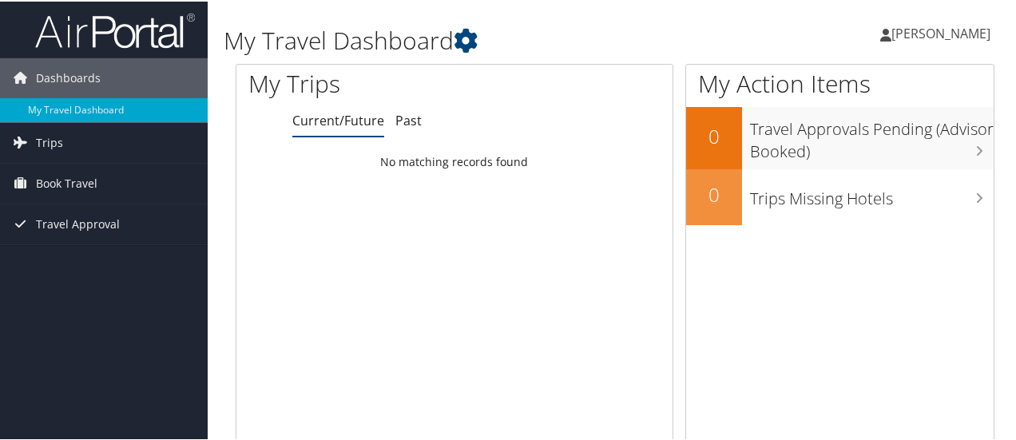
click at [947, 46] on link "[PERSON_NAME]" at bounding box center [943, 32] width 126 height 48
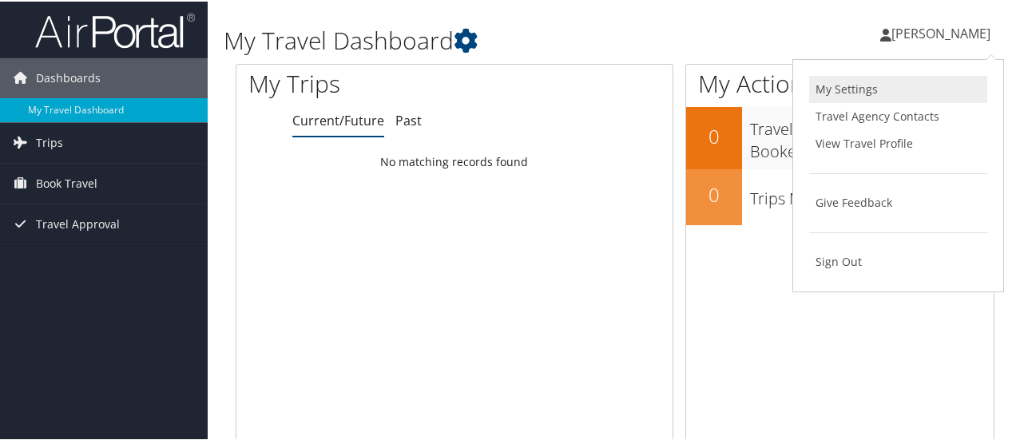
click at [864, 87] on link "My Settings" at bounding box center [898, 87] width 178 height 27
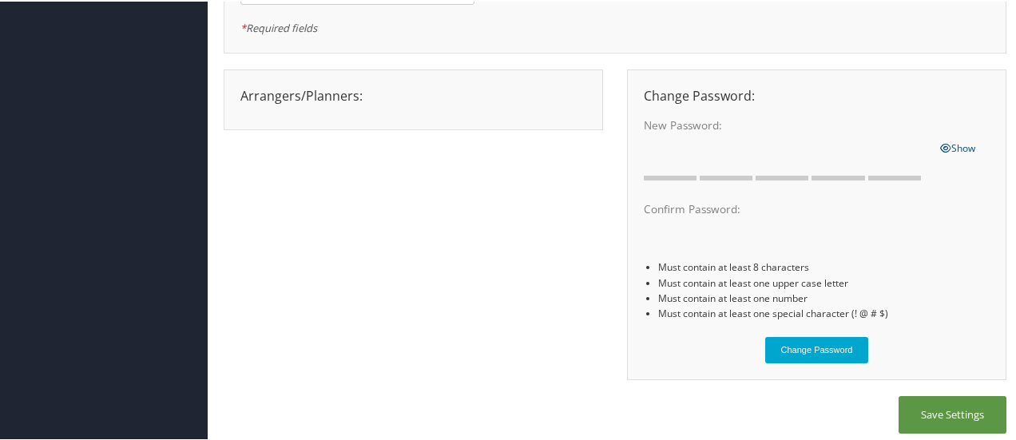
scroll to position [274, 0]
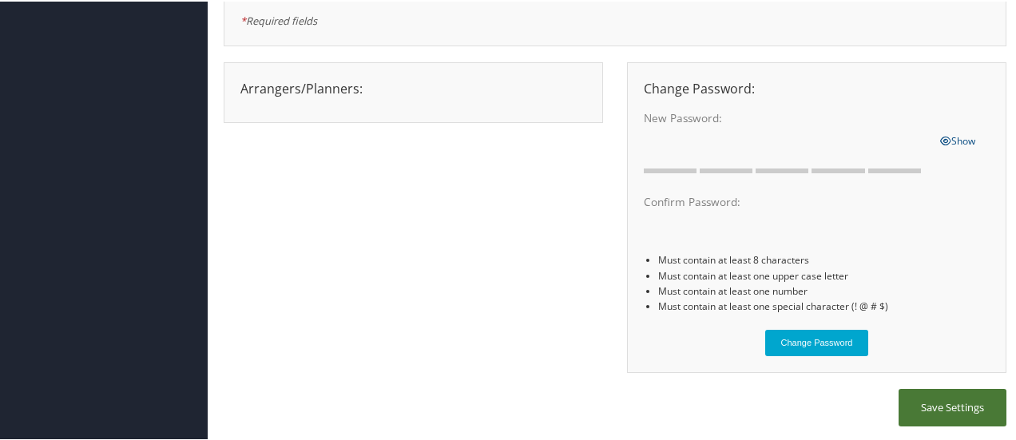
click at [925, 420] on button "Save Settings" at bounding box center [952, 406] width 108 height 38
